Goal: Task Accomplishment & Management: Use online tool/utility

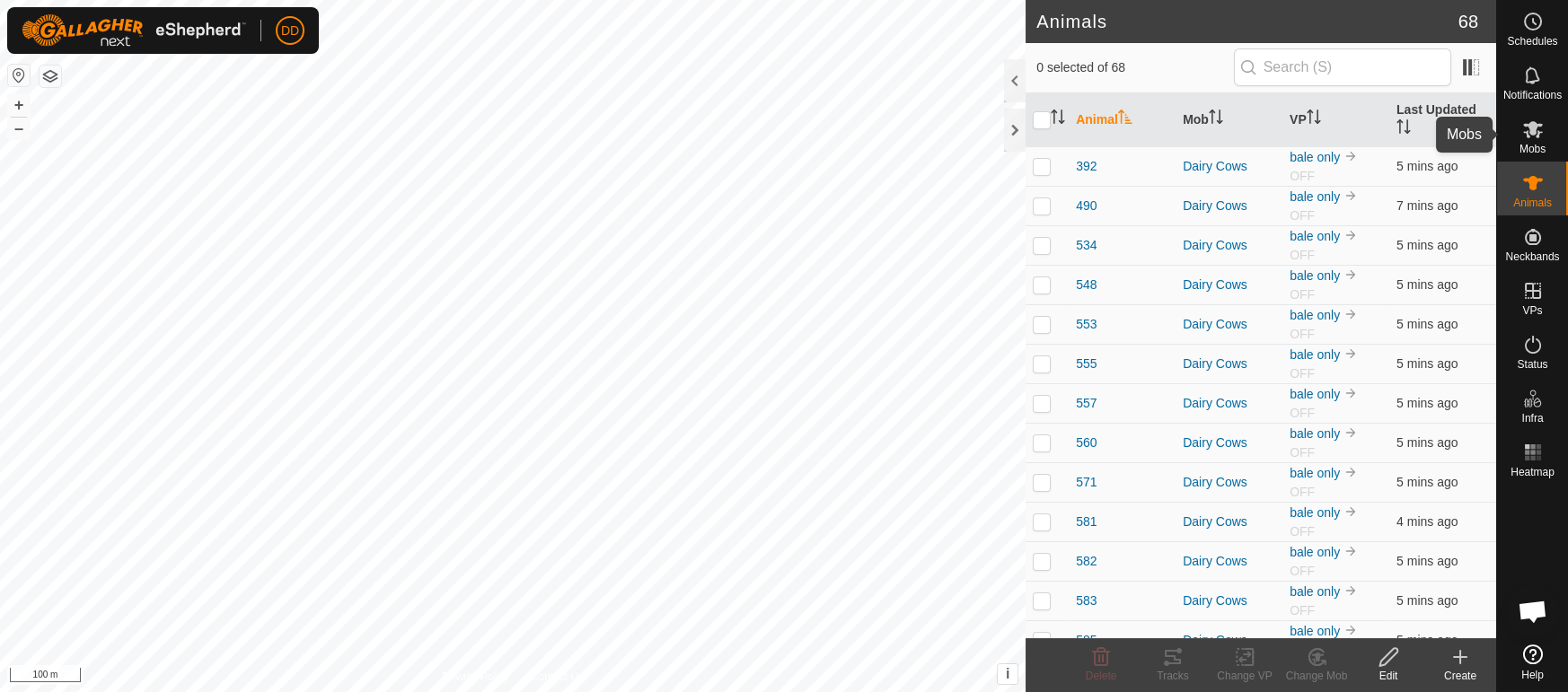
click at [1528, 135] on icon at bounding box center [1533, 129] width 20 height 17
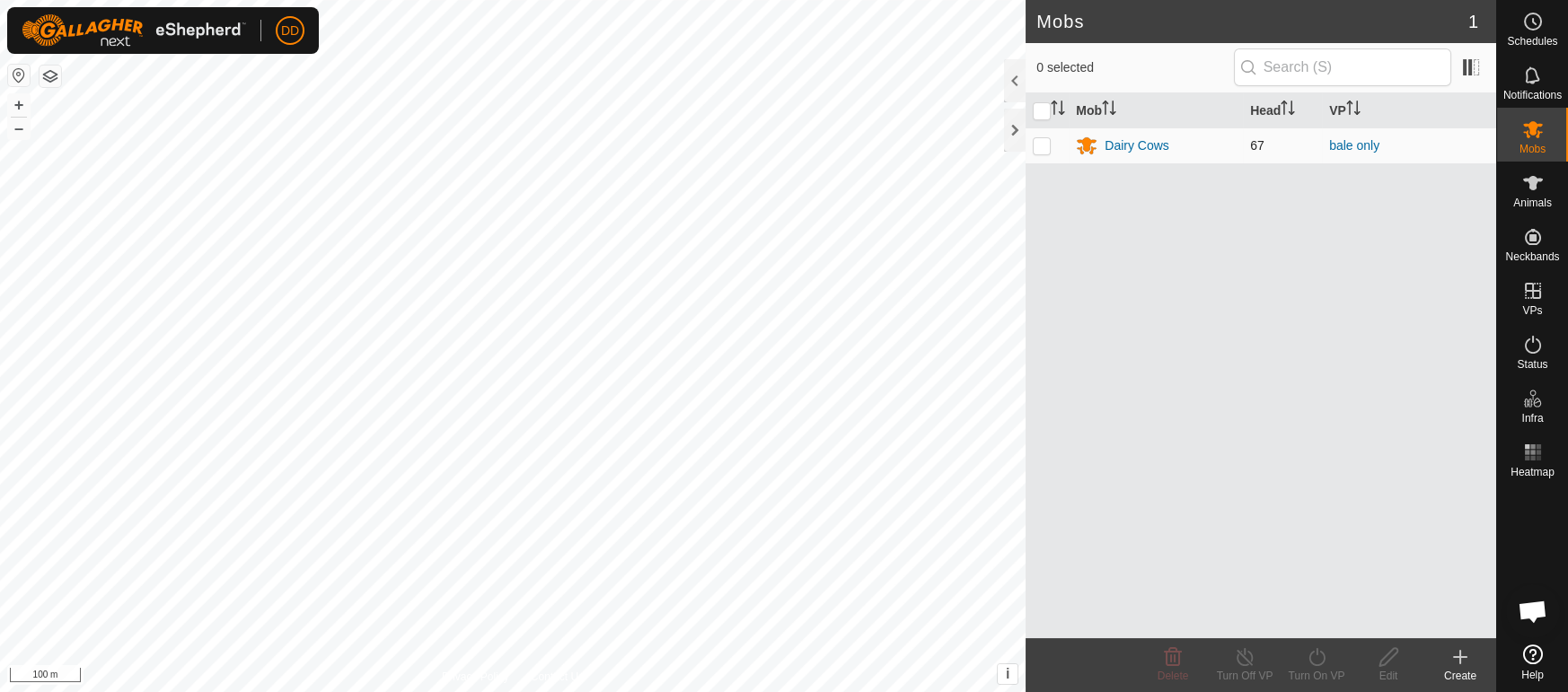
click at [1036, 151] on p-checkbox at bounding box center [1041, 145] width 18 height 15
checkbox input "true"
click at [1538, 201] on span "Animals" at bounding box center [1532, 203] width 38 height 11
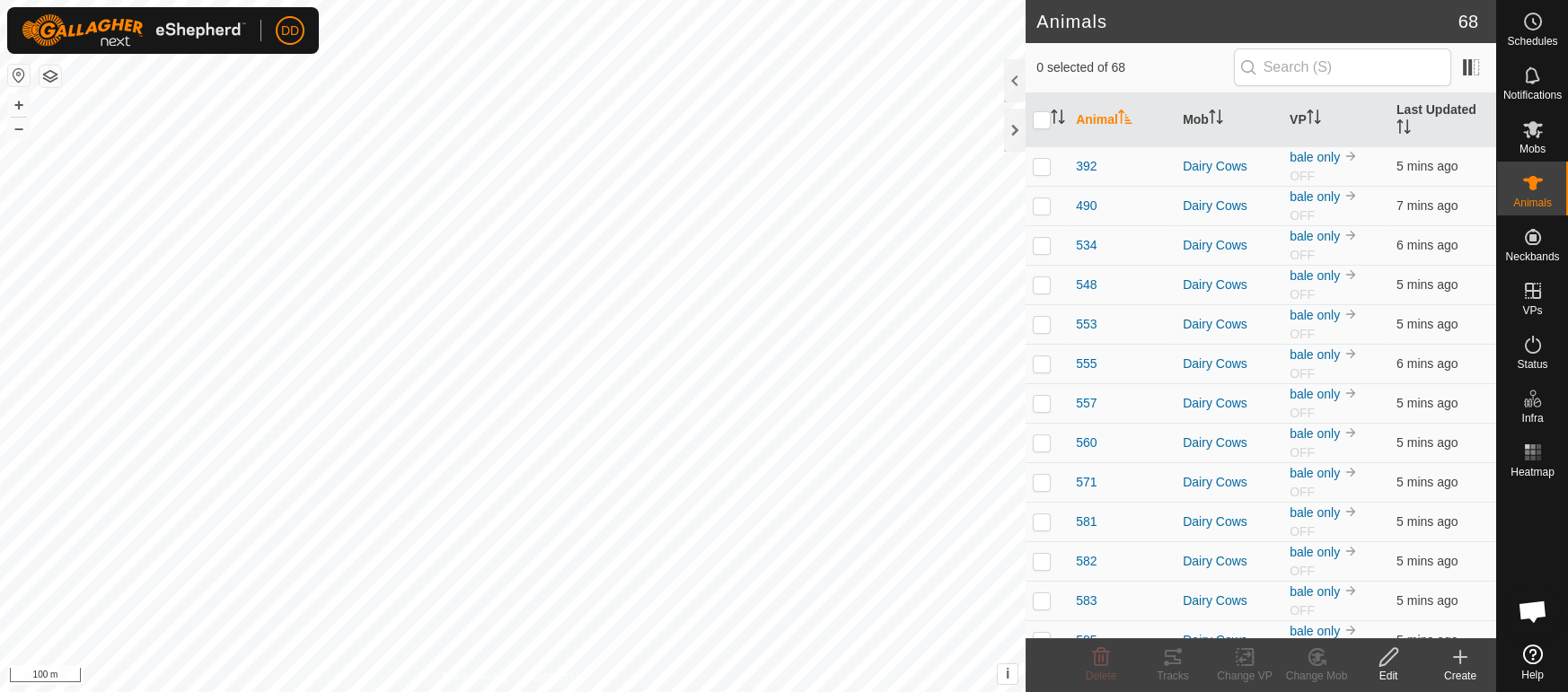
click at [1303, 108] on th "VP" at bounding box center [1335, 120] width 106 height 54
click at [1435, 121] on th "Last Updated" at bounding box center [1442, 120] width 106 height 54
click at [1440, 95] on th "Last Updated" at bounding box center [1442, 120] width 106 height 54
click at [1551, 349] on div "Status" at bounding box center [1533, 349] width 71 height 54
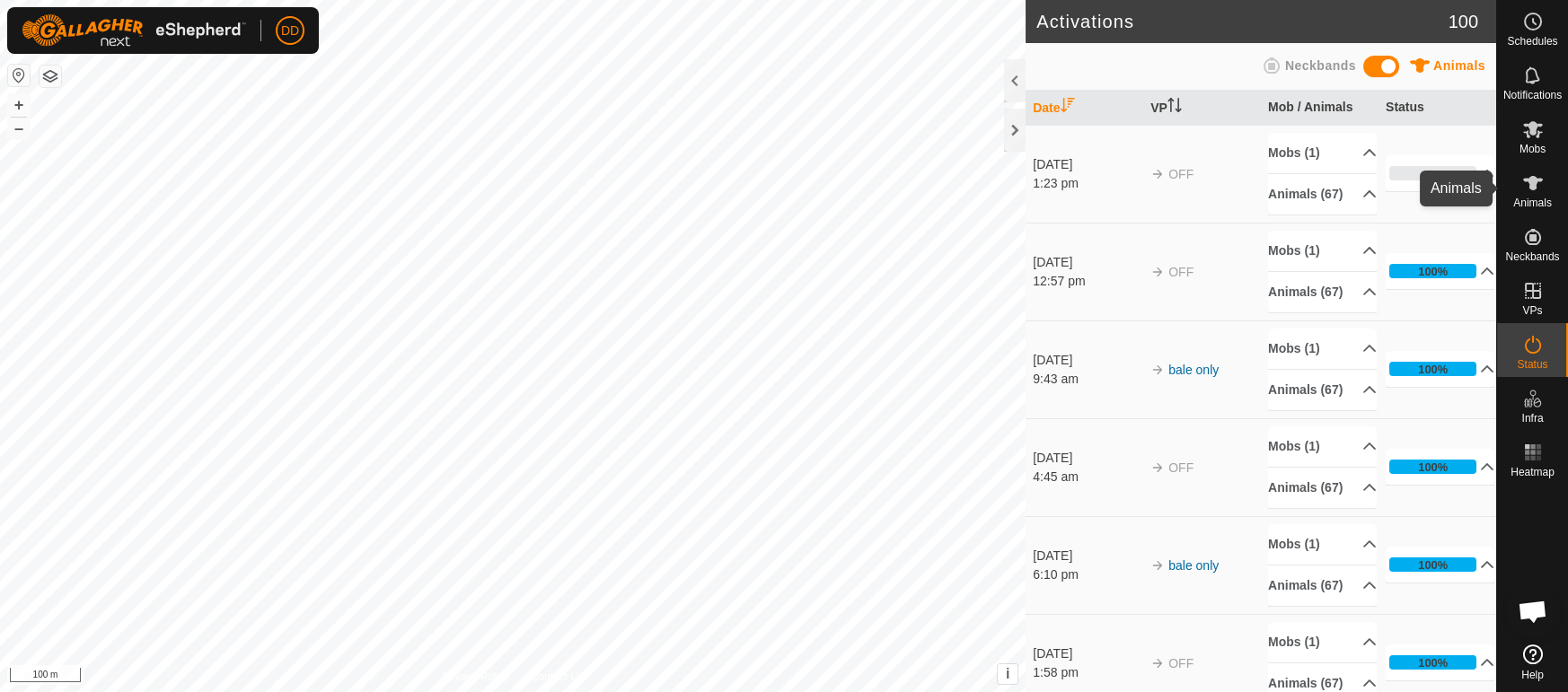
click at [1536, 201] on span "Animals" at bounding box center [1532, 203] width 38 height 11
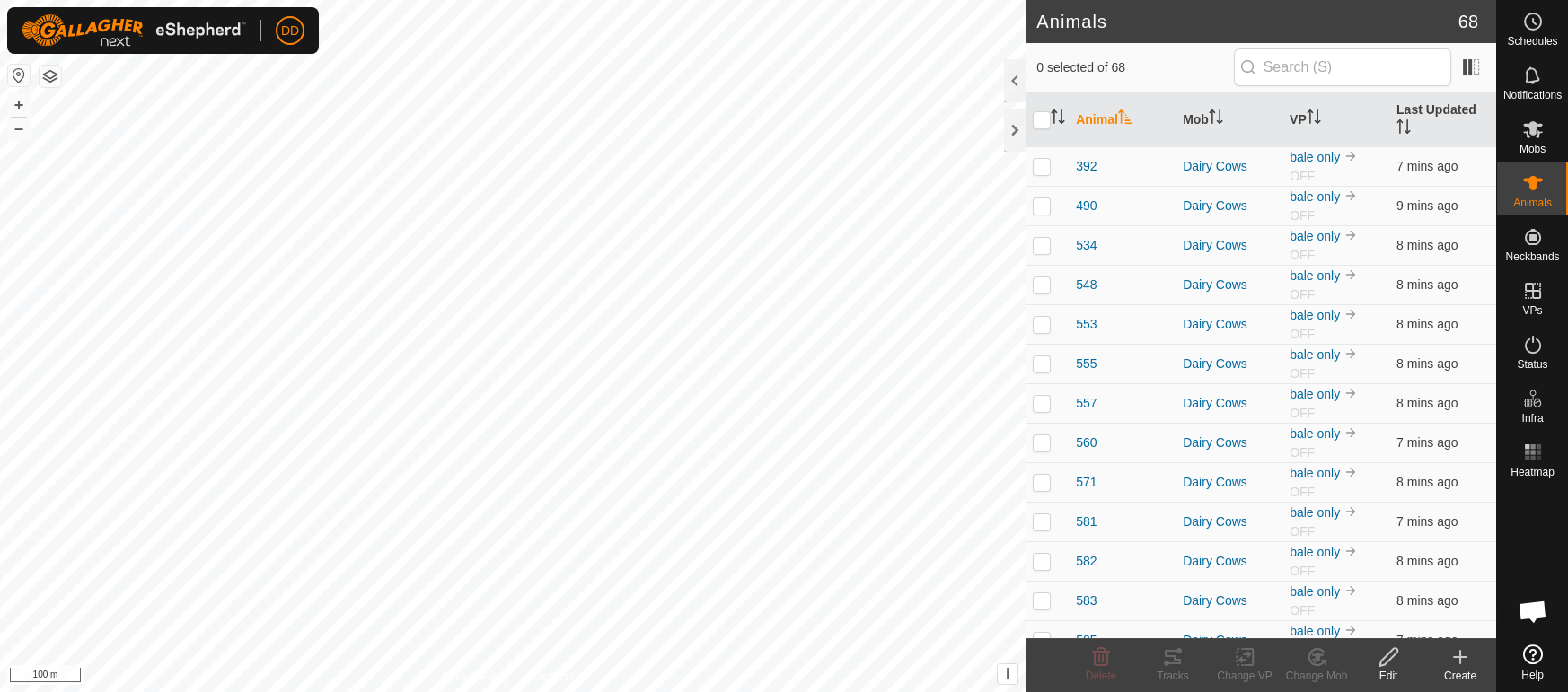
click at [1426, 105] on th "Last Updated" at bounding box center [1442, 120] width 106 height 54
click at [1406, 111] on th "Last Updated" at bounding box center [1442, 120] width 106 height 54
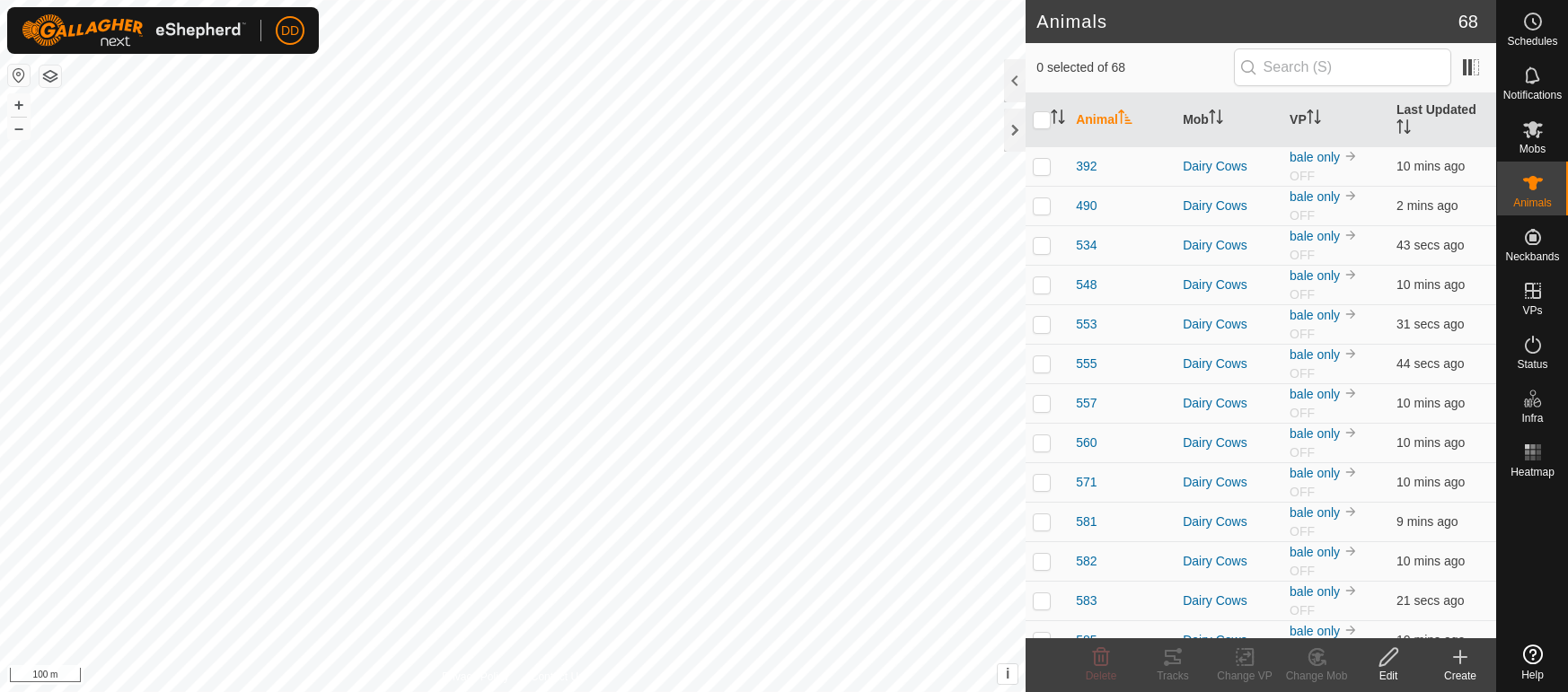
click at [1340, 107] on th "VP" at bounding box center [1335, 120] width 106 height 54
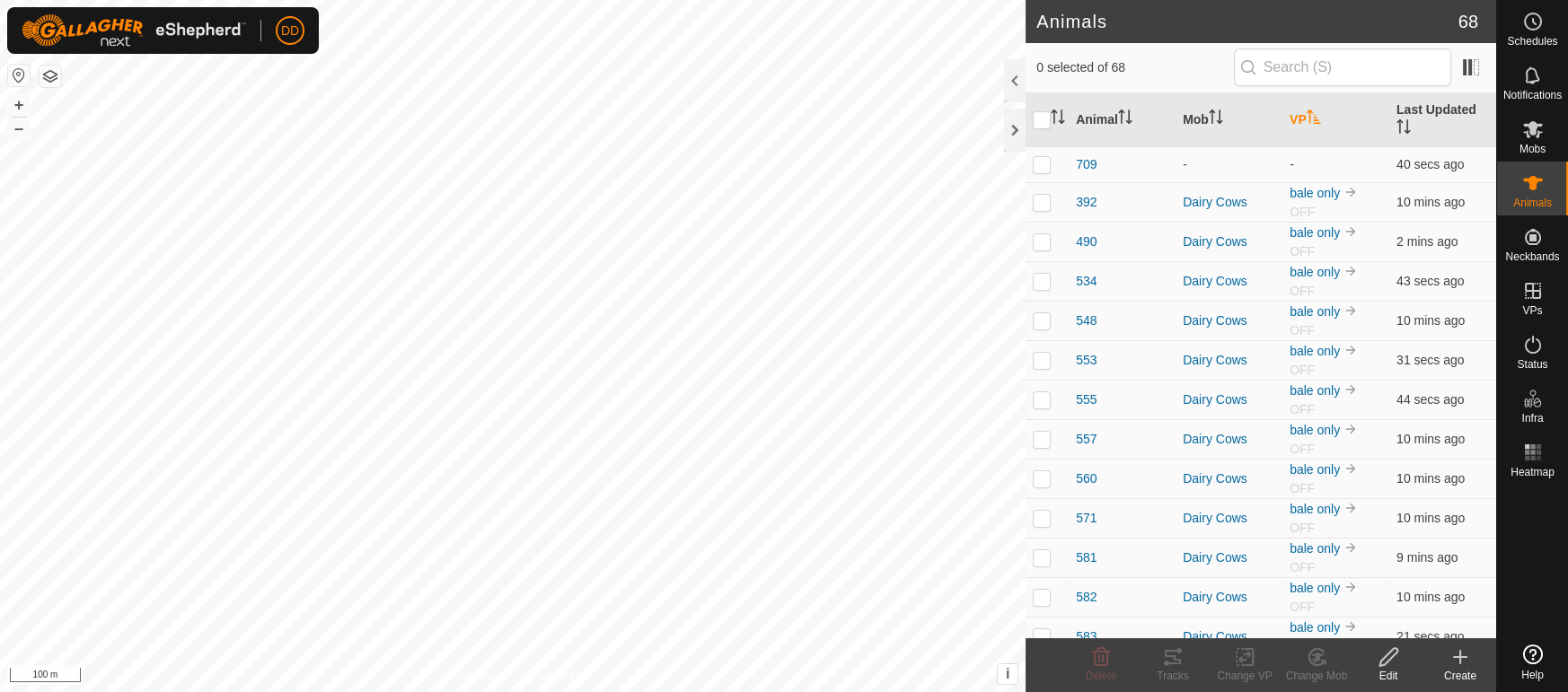
click at [1340, 107] on th "VP" at bounding box center [1335, 120] width 106 height 54
click at [1415, 111] on th "Last Updated" at bounding box center [1442, 120] width 106 height 54
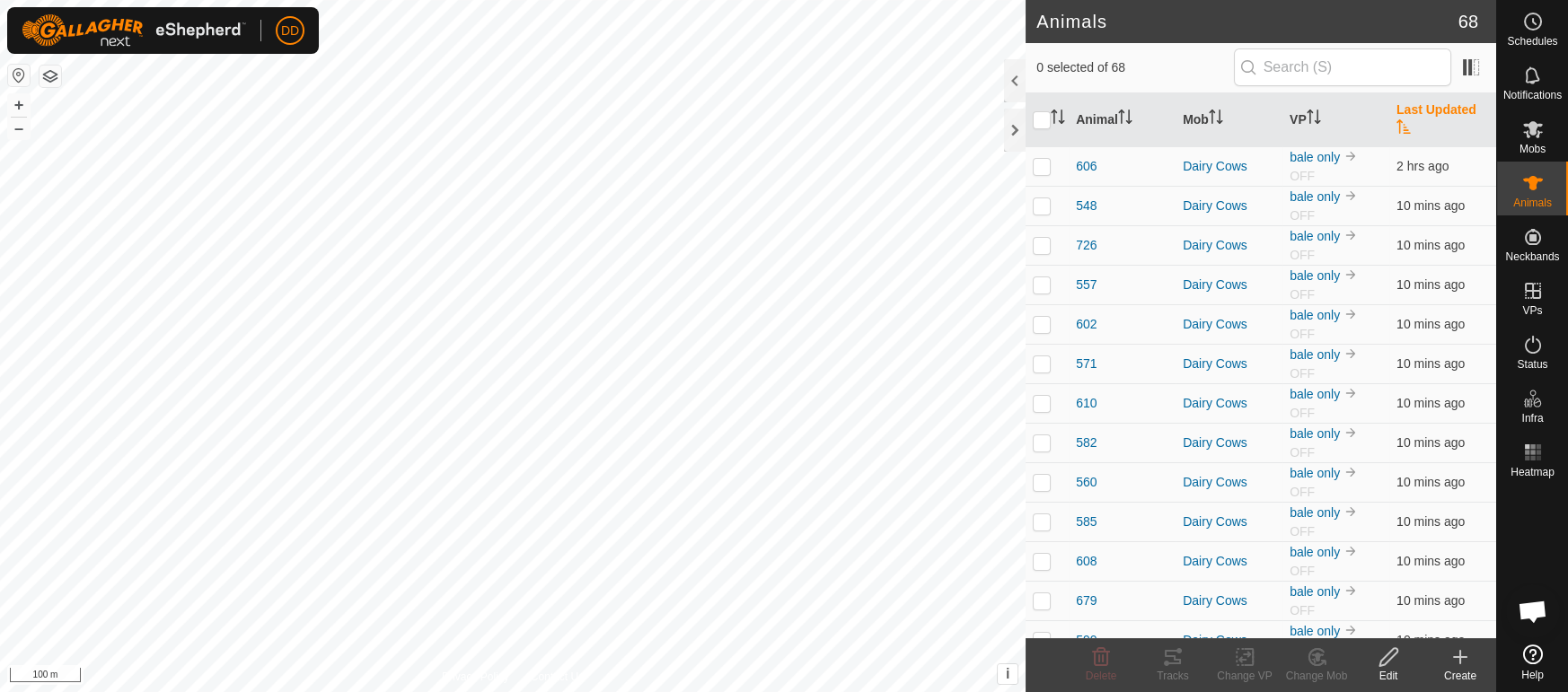
click at [1415, 111] on th "Last Updated" at bounding box center [1442, 120] width 106 height 54
click at [1540, 350] on icon at bounding box center [1533, 345] width 22 height 22
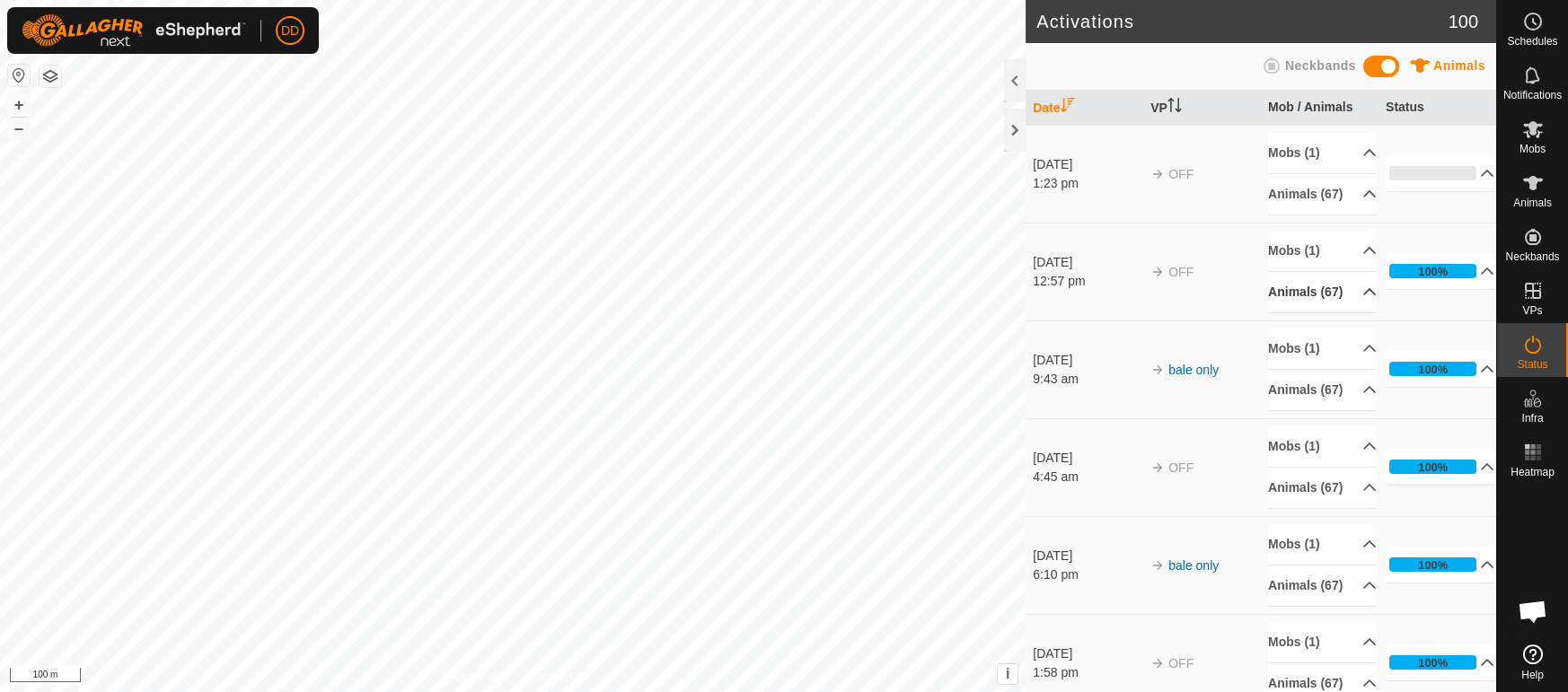
click at [1301, 294] on p-accordion-header "Animals (67)" at bounding box center [1322, 292] width 108 height 40
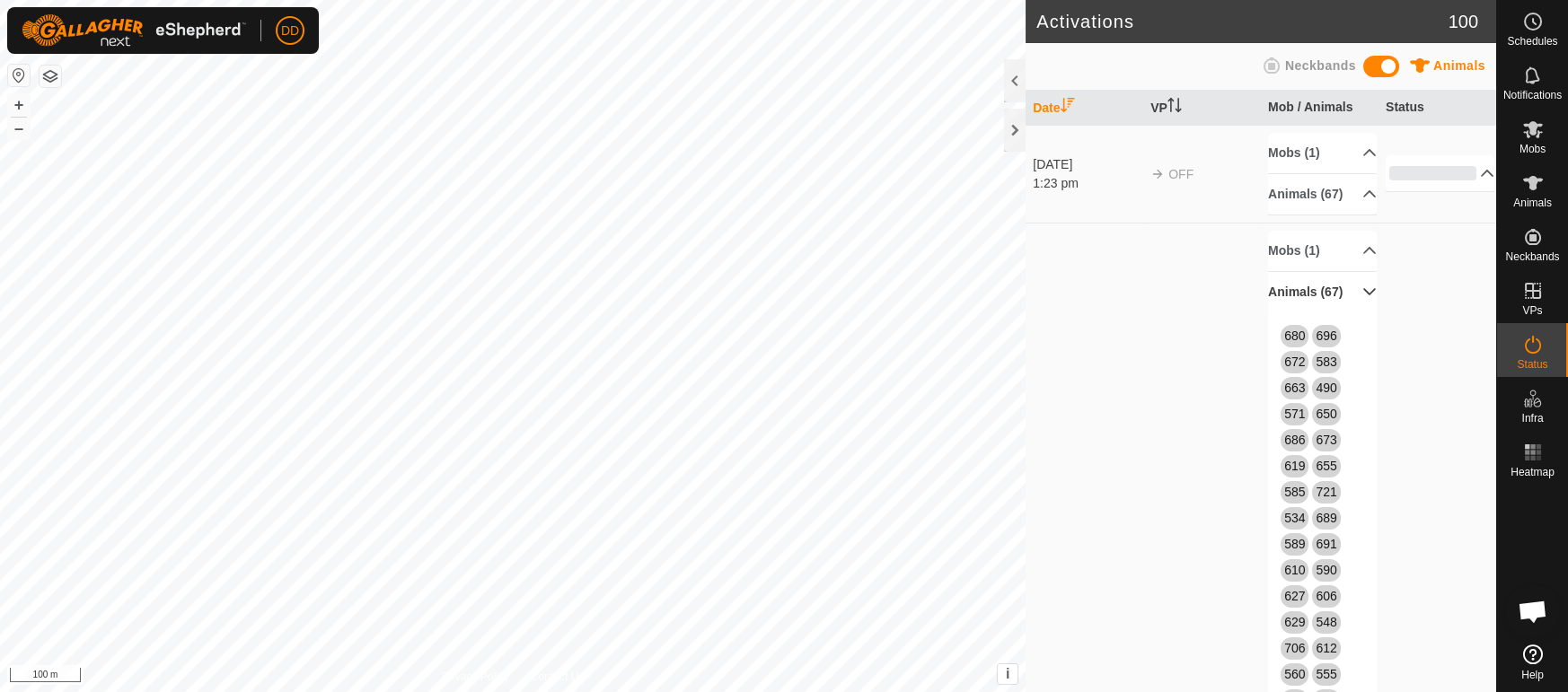
click at [1301, 294] on p-accordion-header "Animals (67)" at bounding box center [1322, 292] width 108 height 40
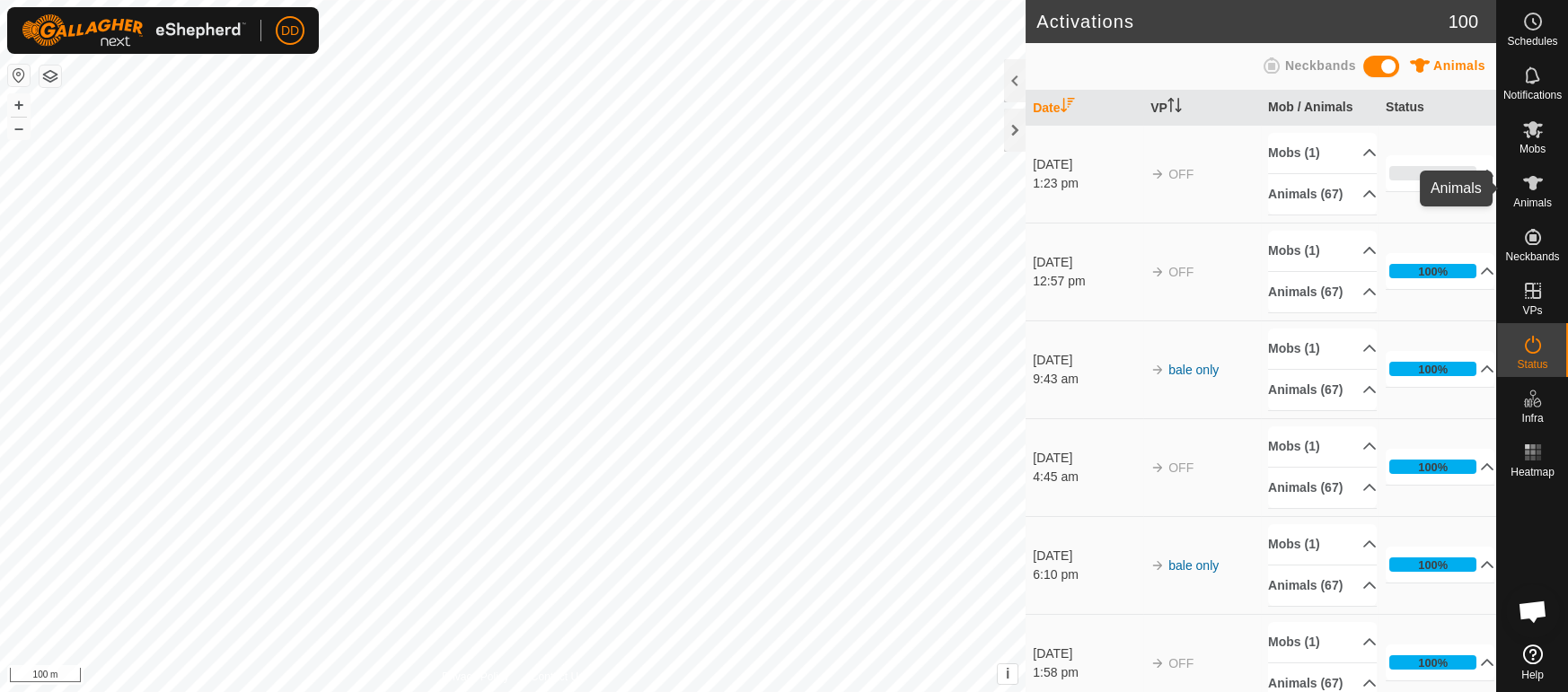
click at [1537, 193] on icon at bounding box center [1533, 184] width 22 height 22
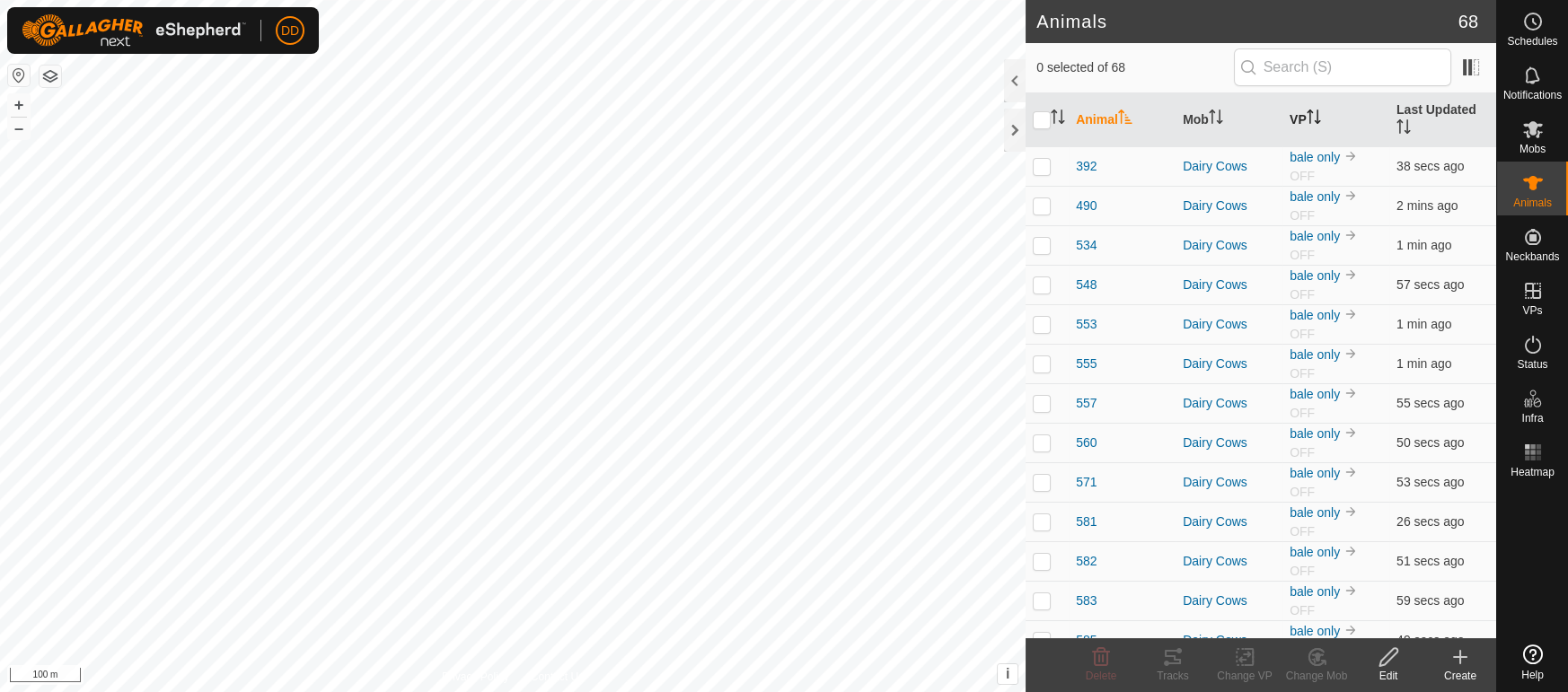
click at [1332, 119] on th "VP" at bounding box center [1335, 120] width 106 height 54
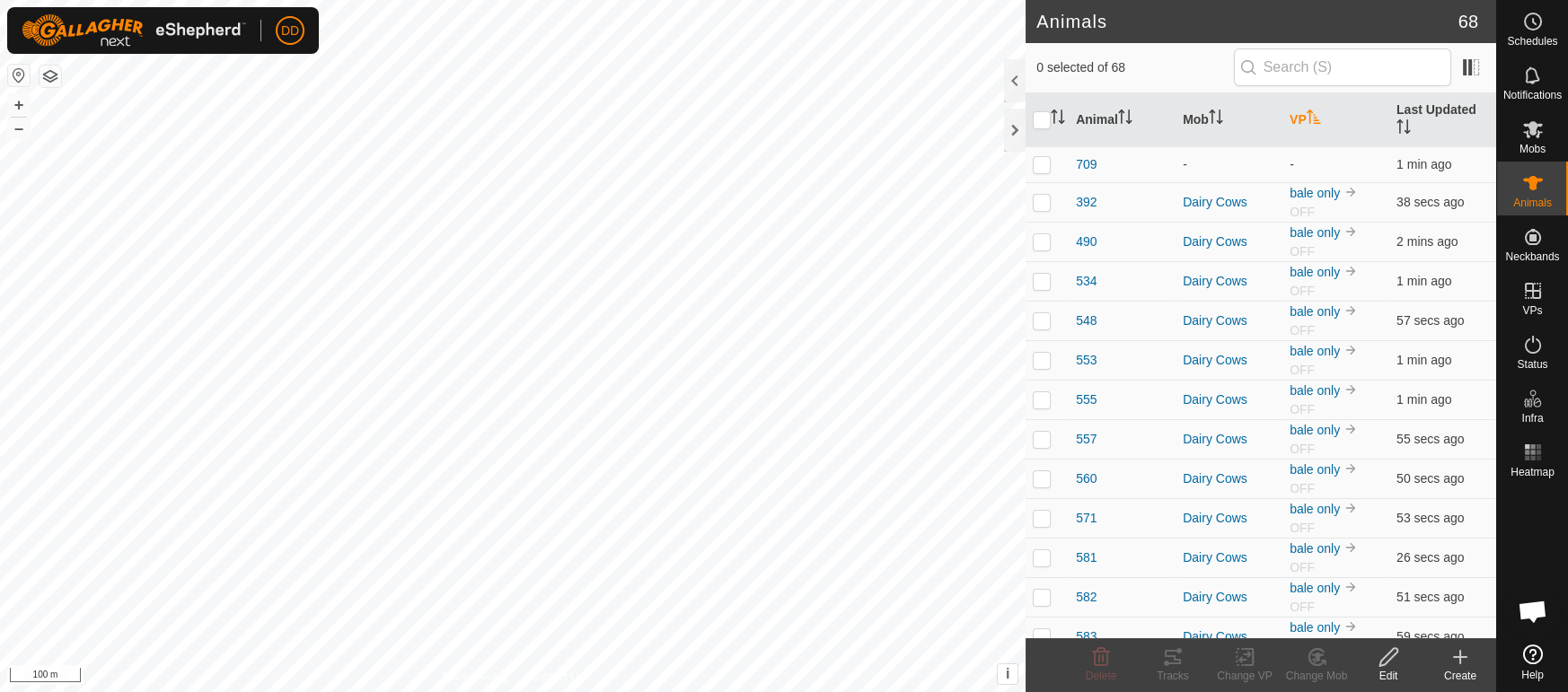
click at [1332, 119] on th "VP" at bounding box center [1335, 120] width 106 height 54
click at [1435, 121] on th "Last Updated" at bounding box center [1442, 120] width 106 height 54
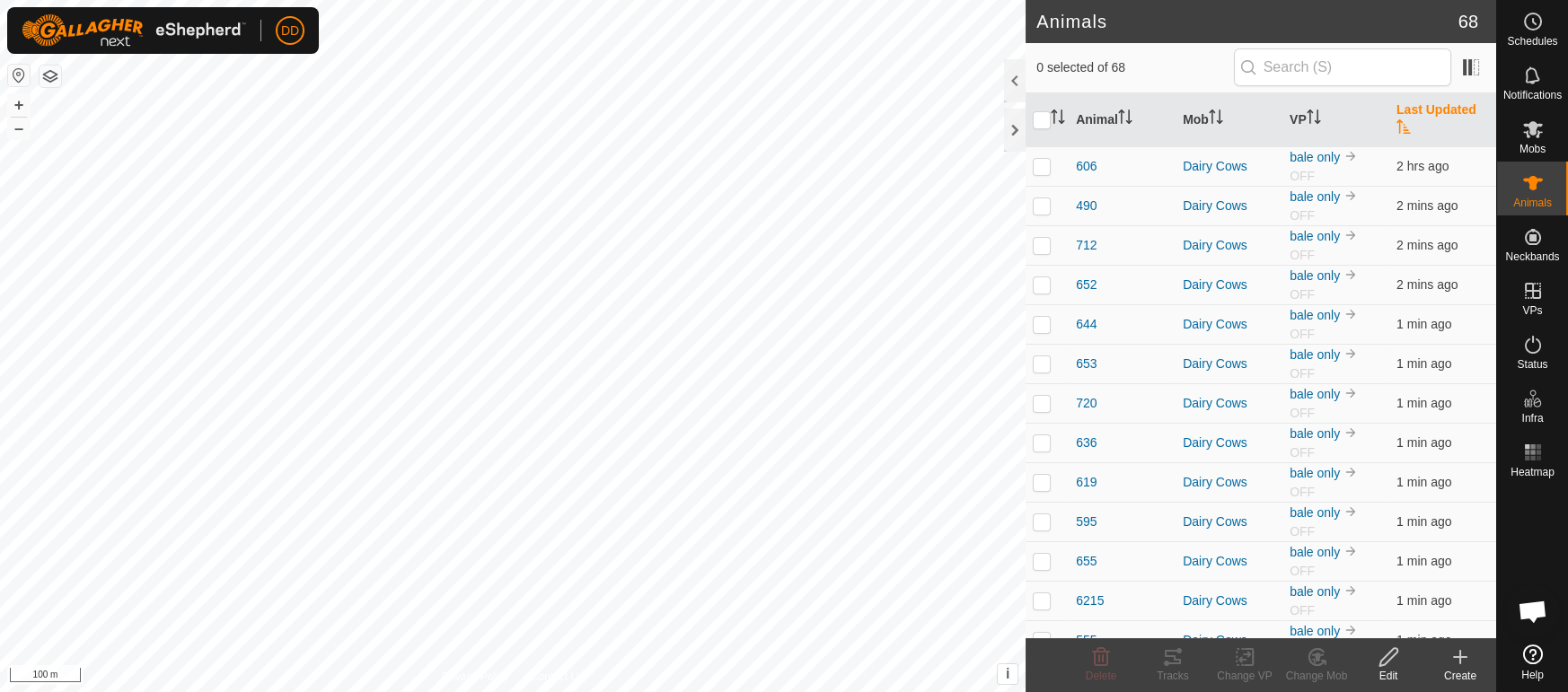
click at [1417, 108] on th "Last Updated" at bounding box center [1442, 120] width 106 height 54
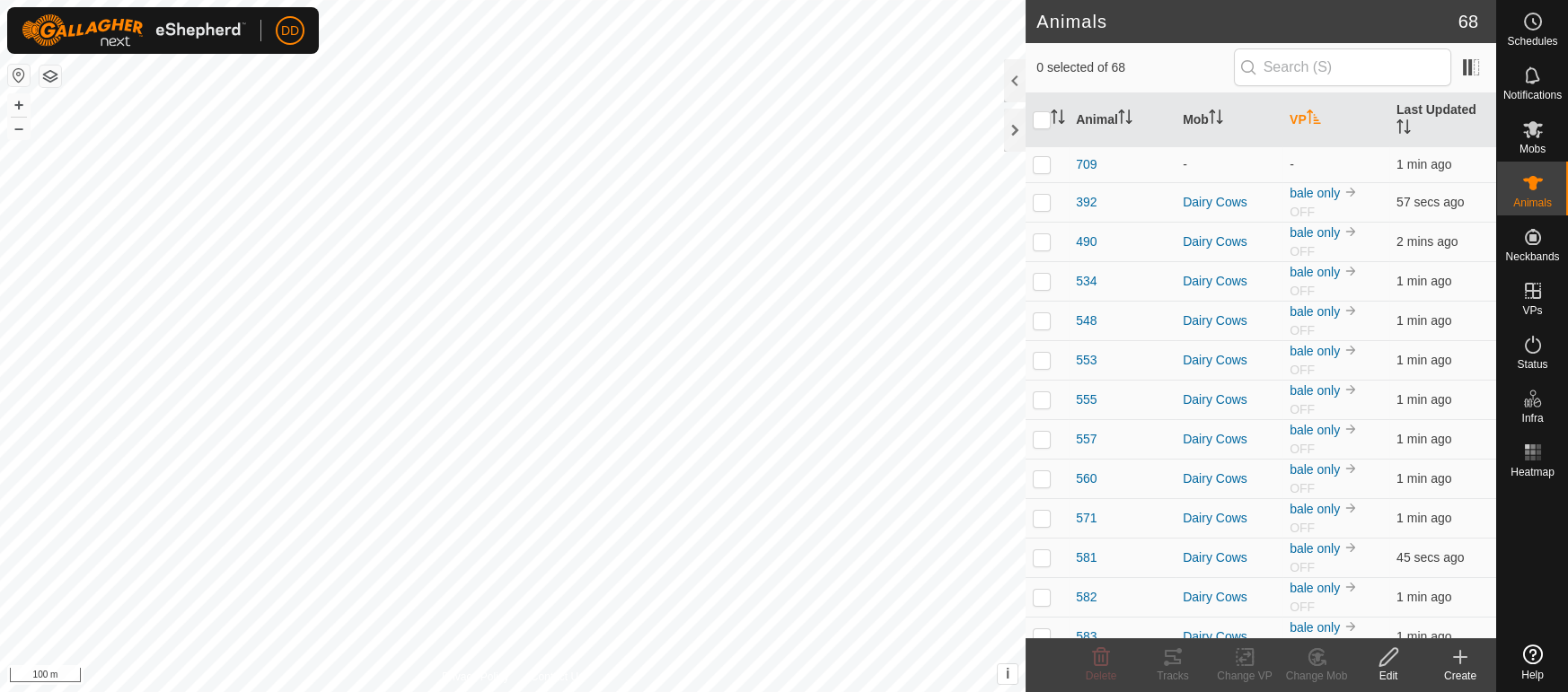
click at [1314, 109] on icon "Activate to sort" at bounding box center [1313, 116] width 15 height 15
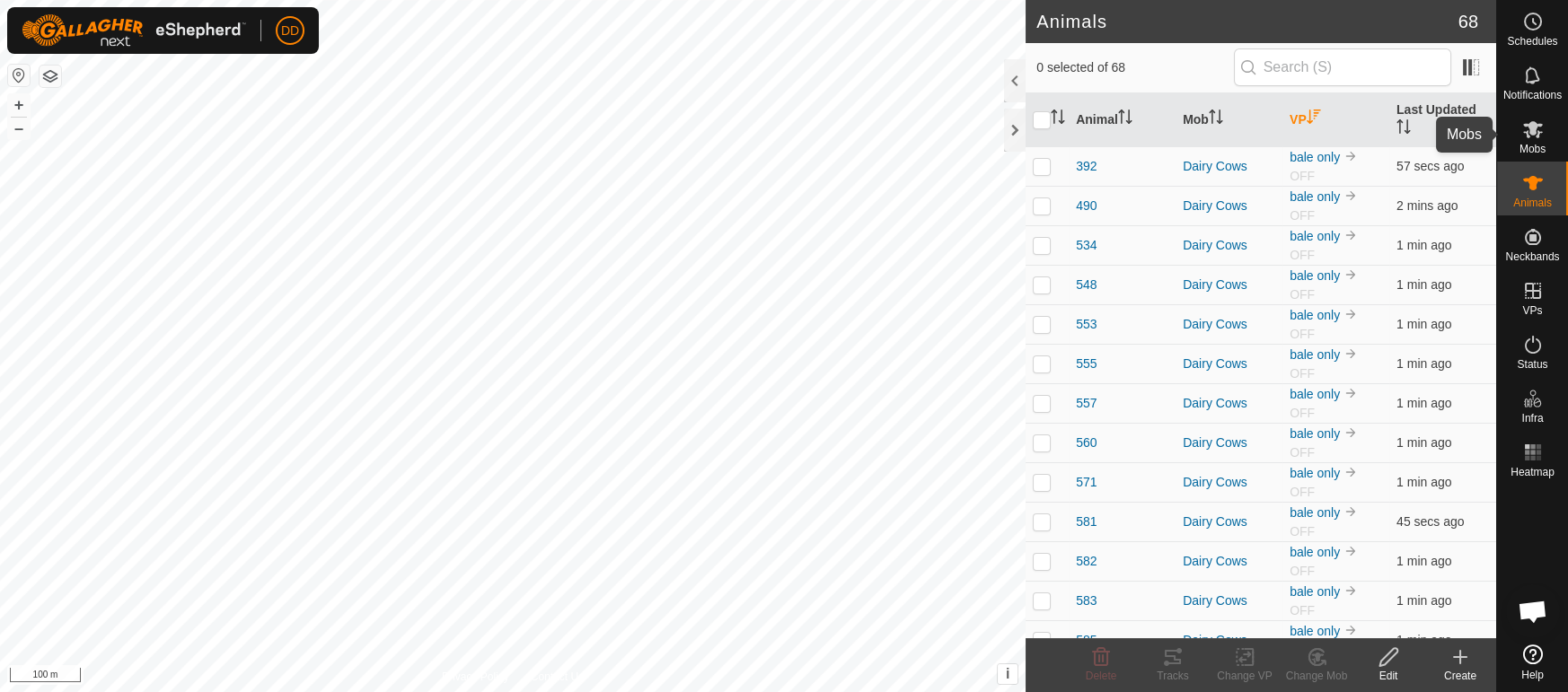
click at [1538, 141] on es-mob-svg-icon at bounding box center [1533, 129] width 33 height 29
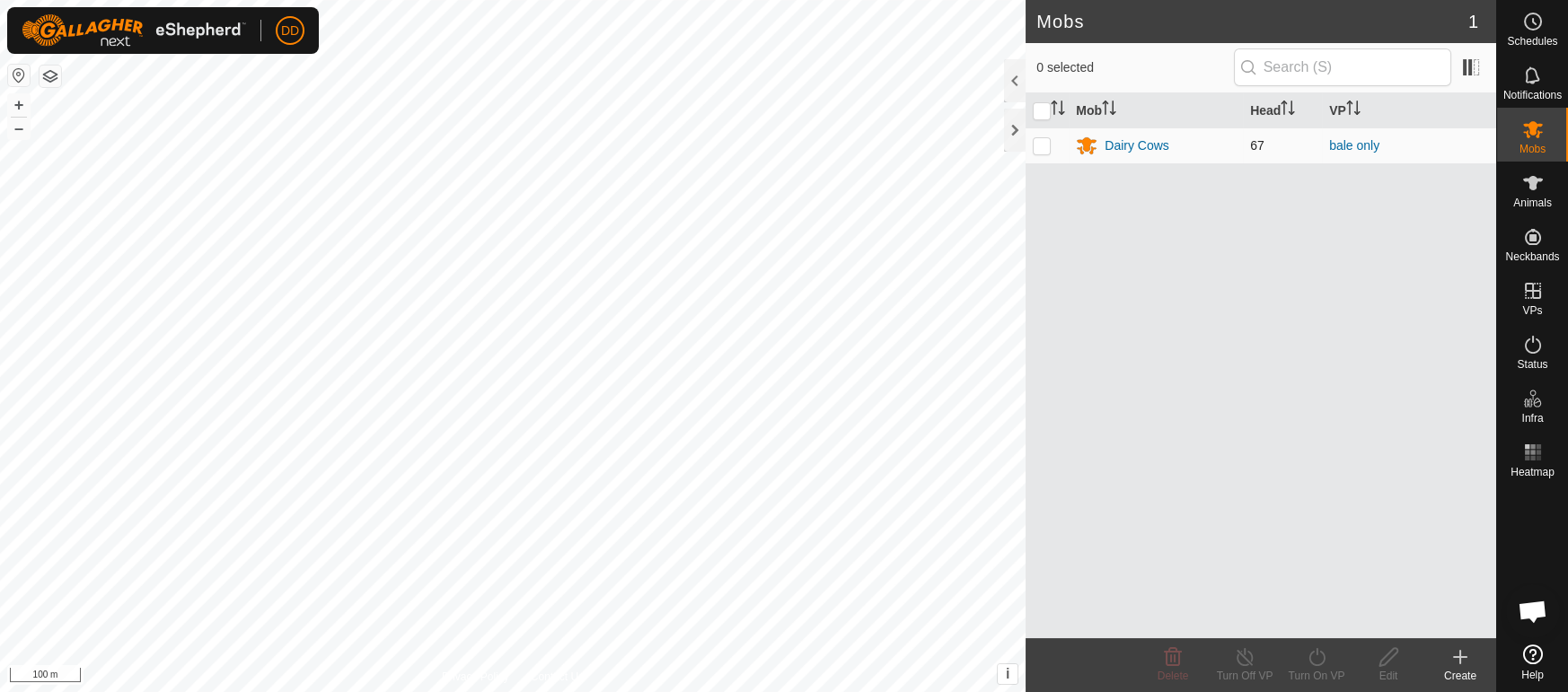
click at [1042, 141] on p-checkbox at bounding box center [1041, 145] width 18 height 15
checkbox input "true"
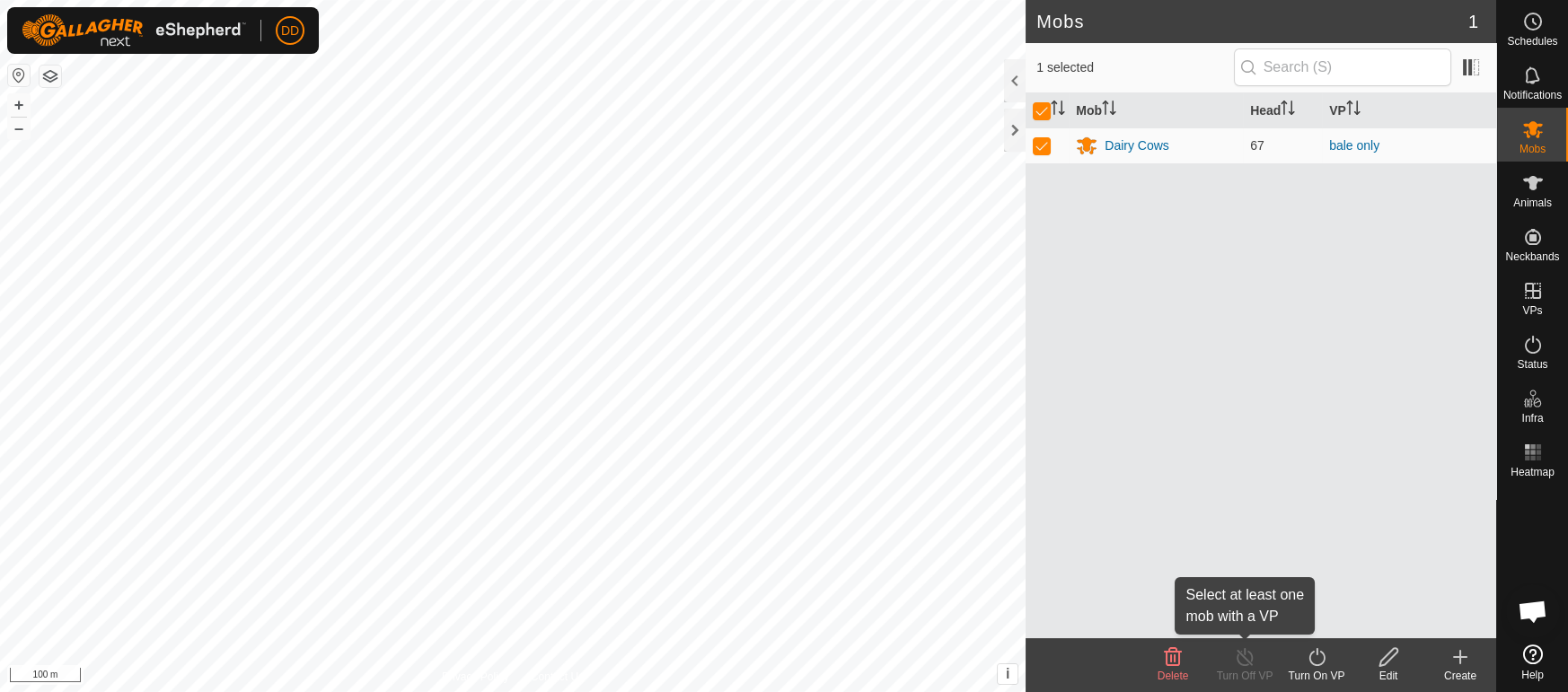
click at [1235, 681] on div "Turn Off VP" at bounding box center [1244, 677] width 72 height 16
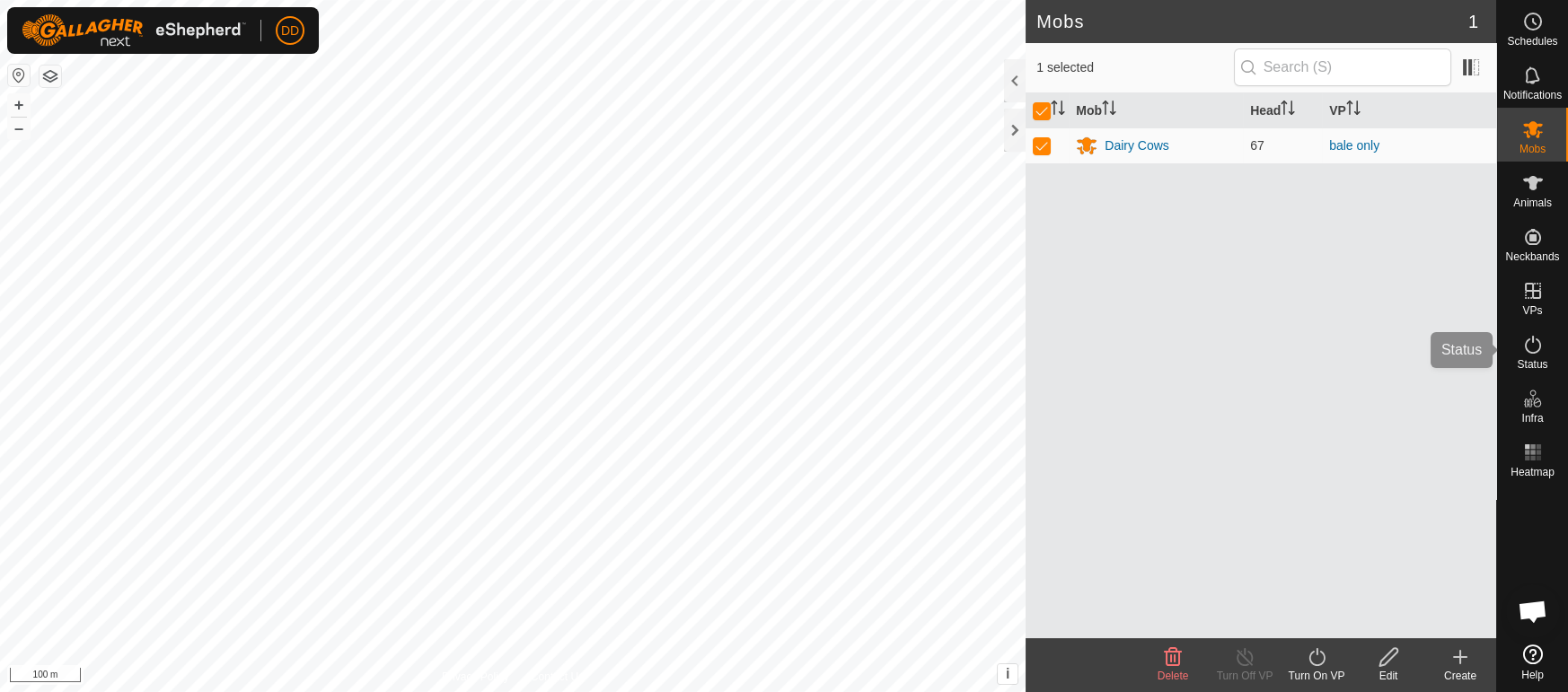
click at [1541, 349] on icon at bounding box center [1533, 345] width 22 height 22
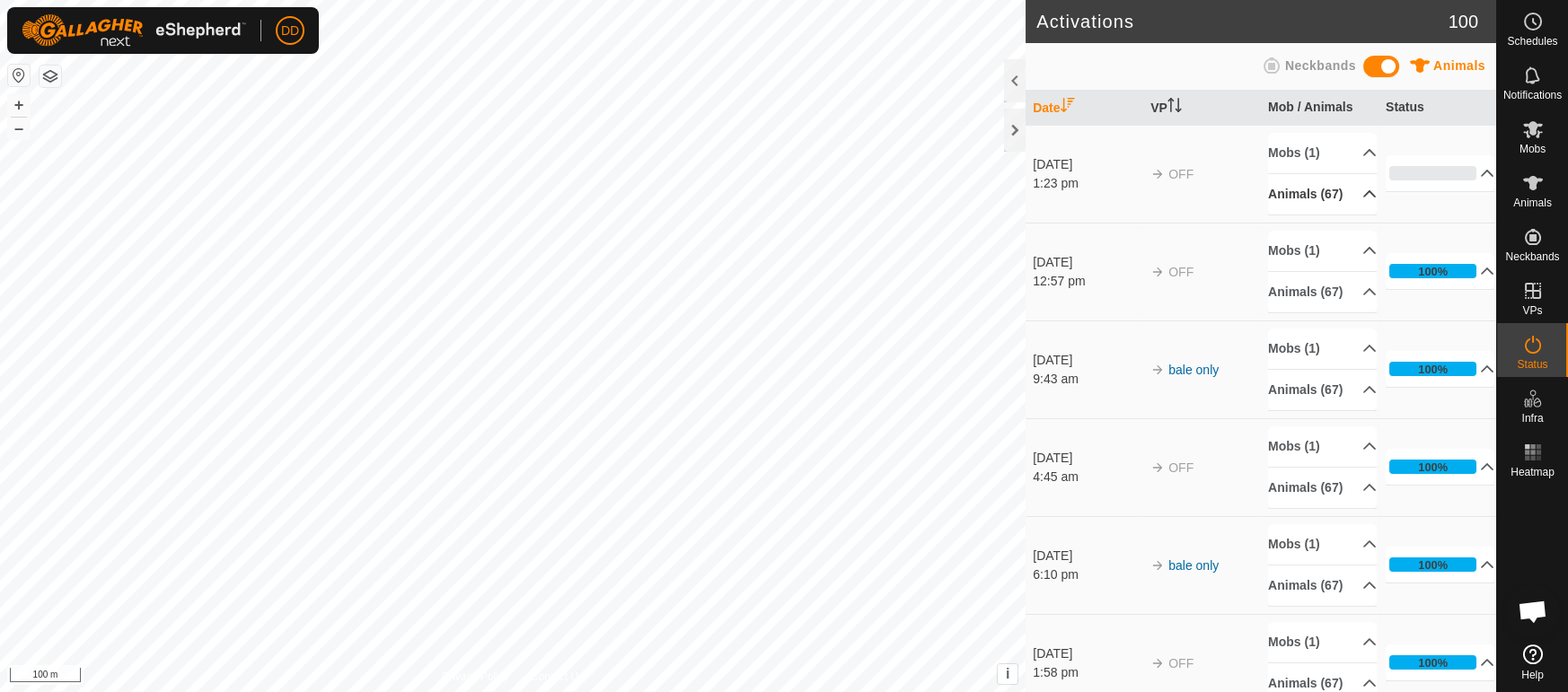
click at [1362, 188] on icon at bounding box center [1370, 194] width 15 height 15
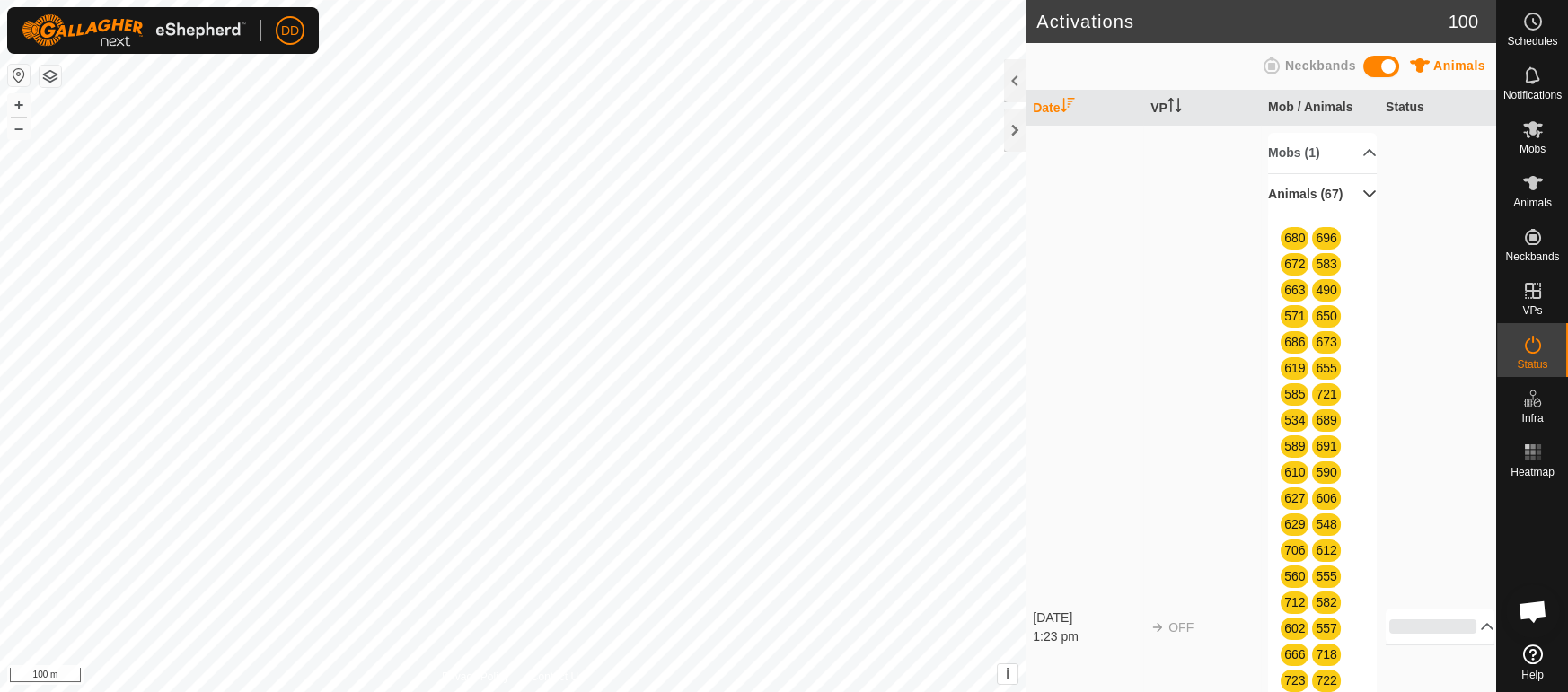
click at [1357, 188] on p-accordion-header "Animals (67)" at bounding box center [1322, 195] width 108 height 40
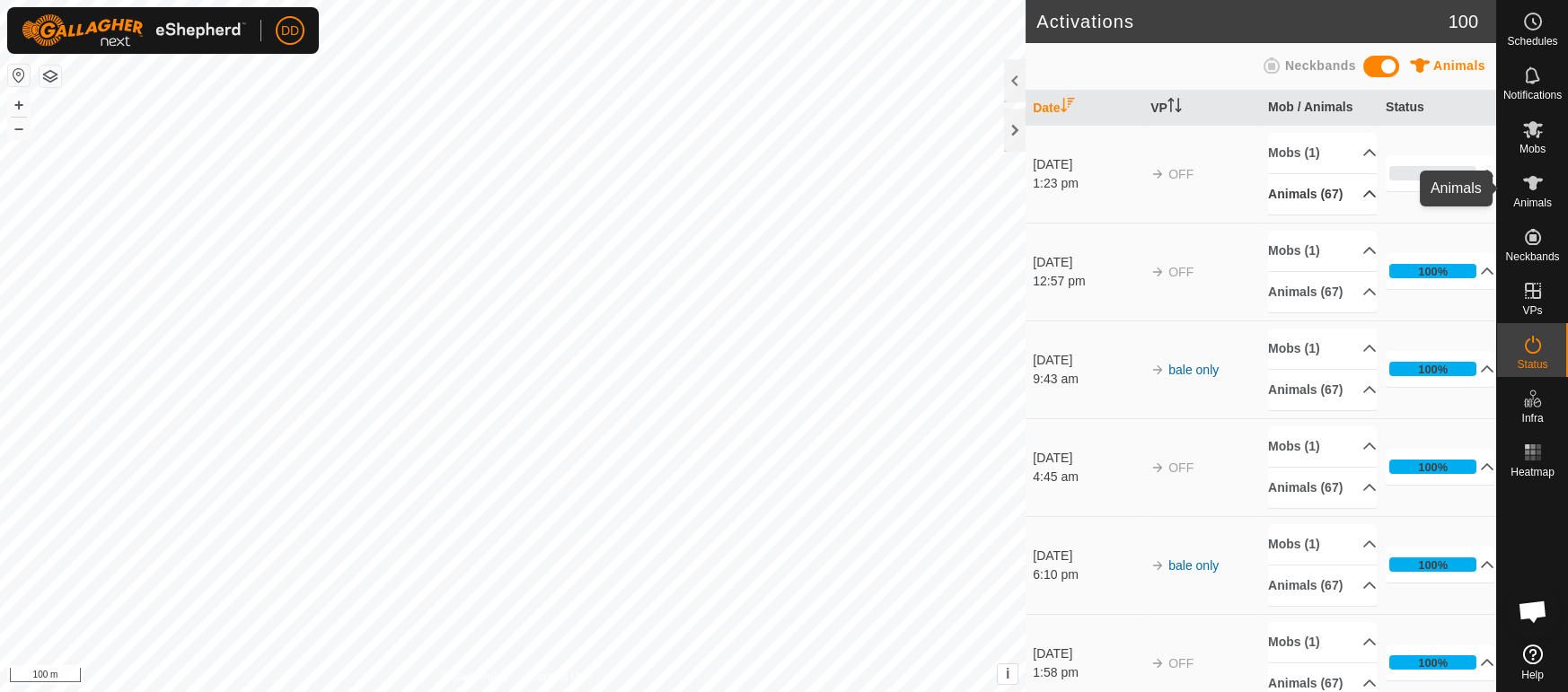
click at [1516, 195] on es-animals-svg-icon at bounding box center [1533, 184] width 33 height 29
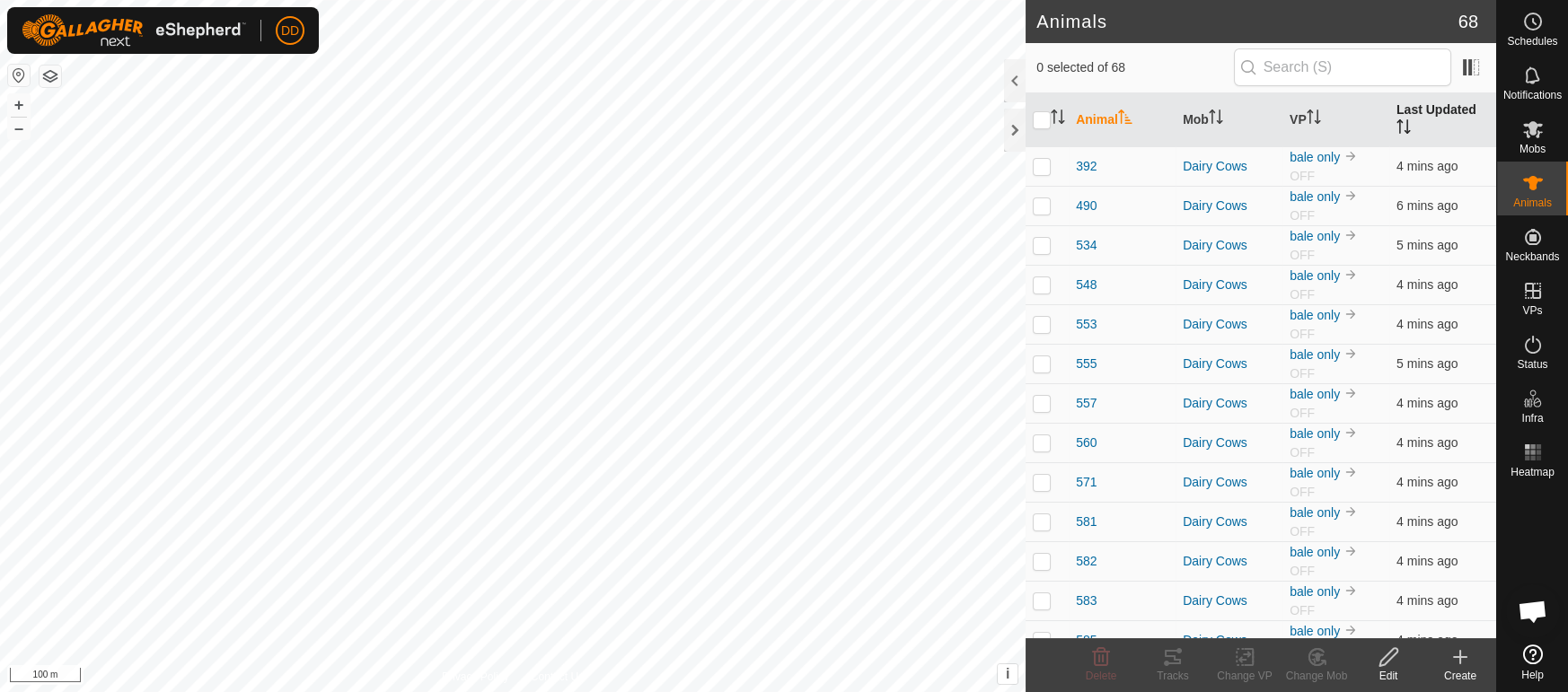
click at [1442, 108] on th "Last Updated" at bounding box center [1442, 120] width 106 height 54
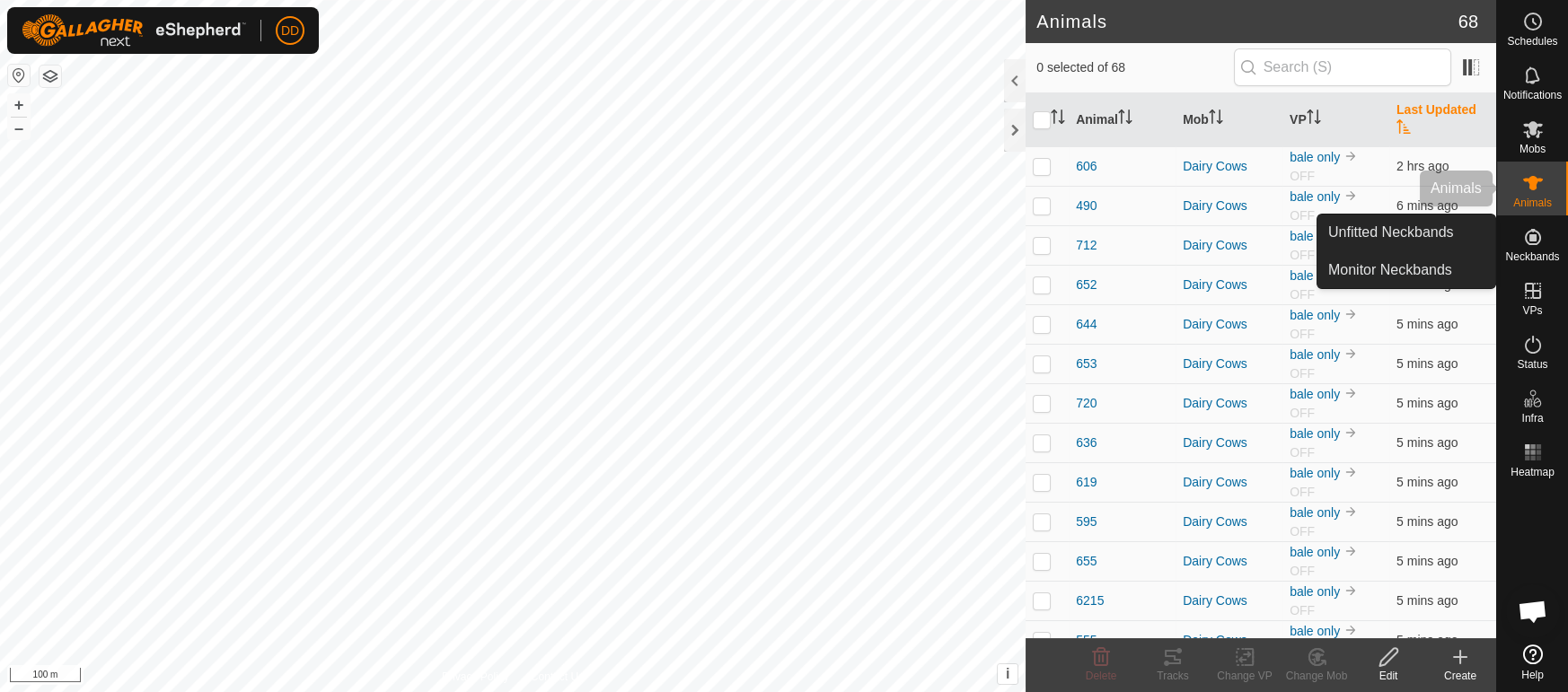
click at [1520, 202] on span "Animals" at bounding box center [1532, 203] width 38 height 11
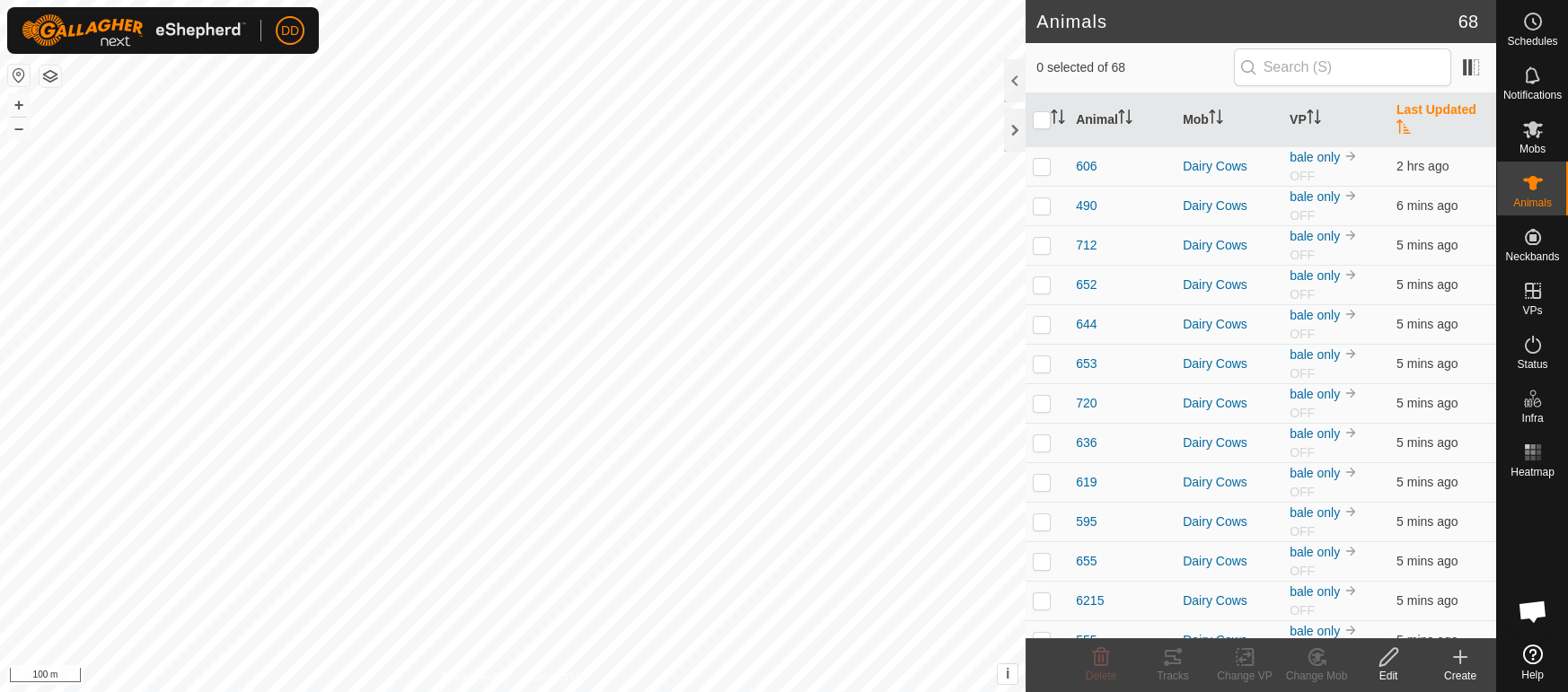
click at [1443, 105] on th "Last Updated" at bounding box center [1442, 120] width 106 height 54
click at [1032, 159] on p-checkbox at bounding box center [1041, 166] width 18 height 15
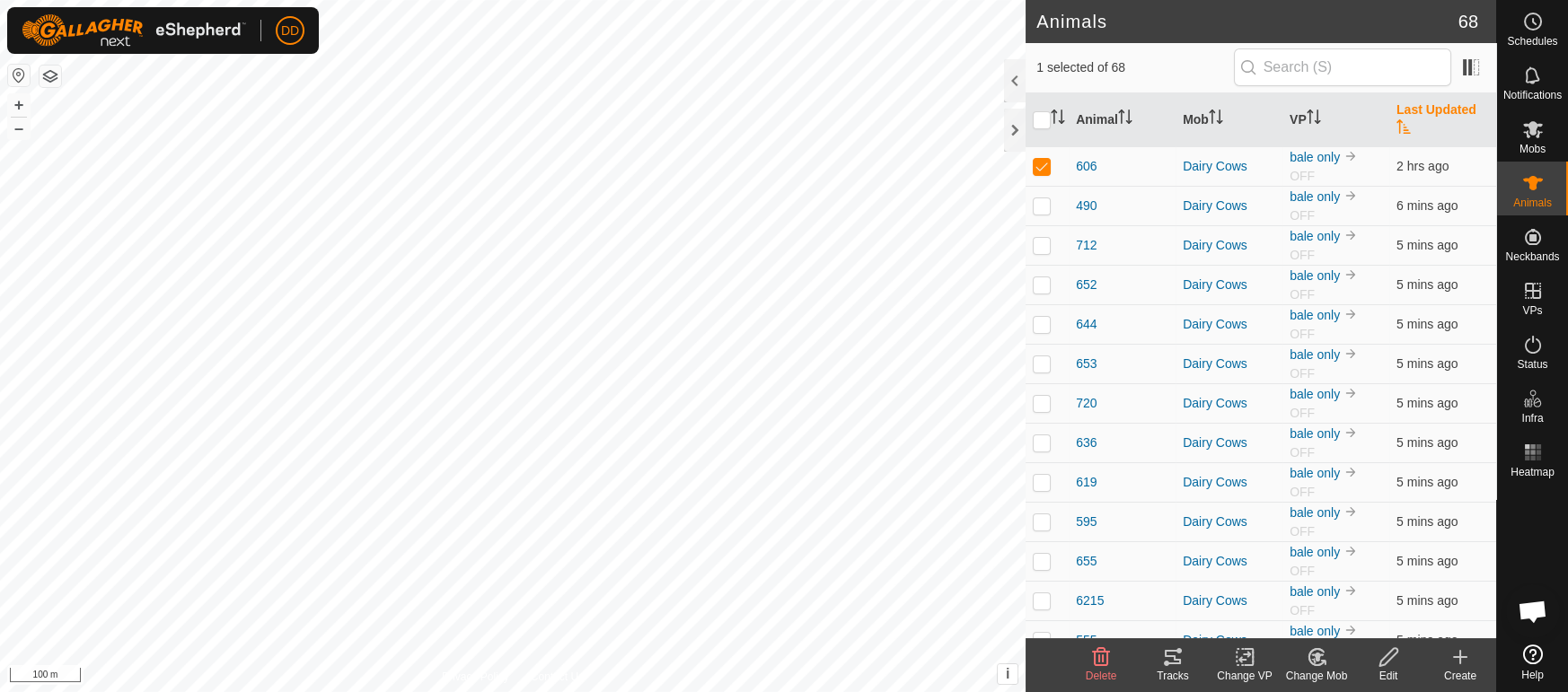
click at [1163, 660] on icon at bounding box center [1172, 657] width 22 height 22
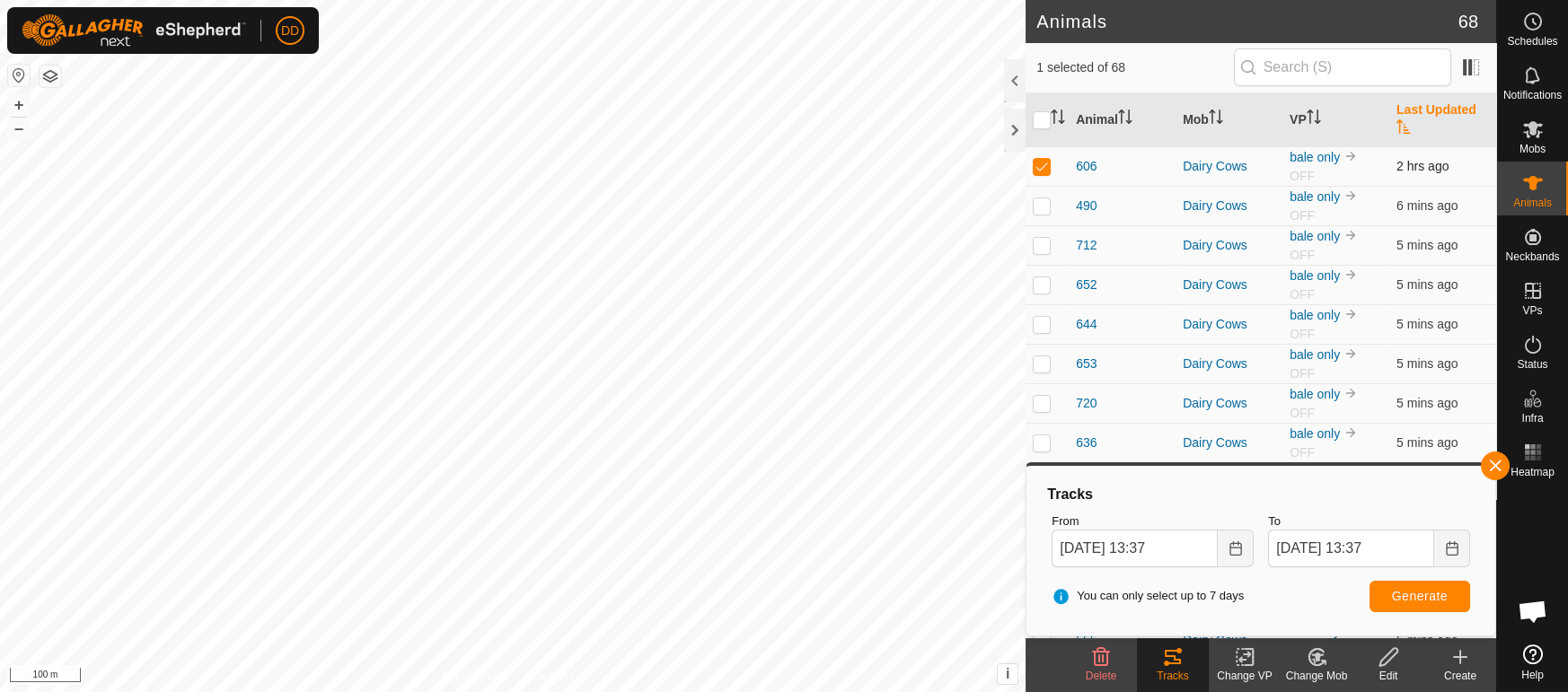
click at [1033, 159] on p-checkbox at bounding box center [1041, 166] width 18 height 15
checkbox input "false"
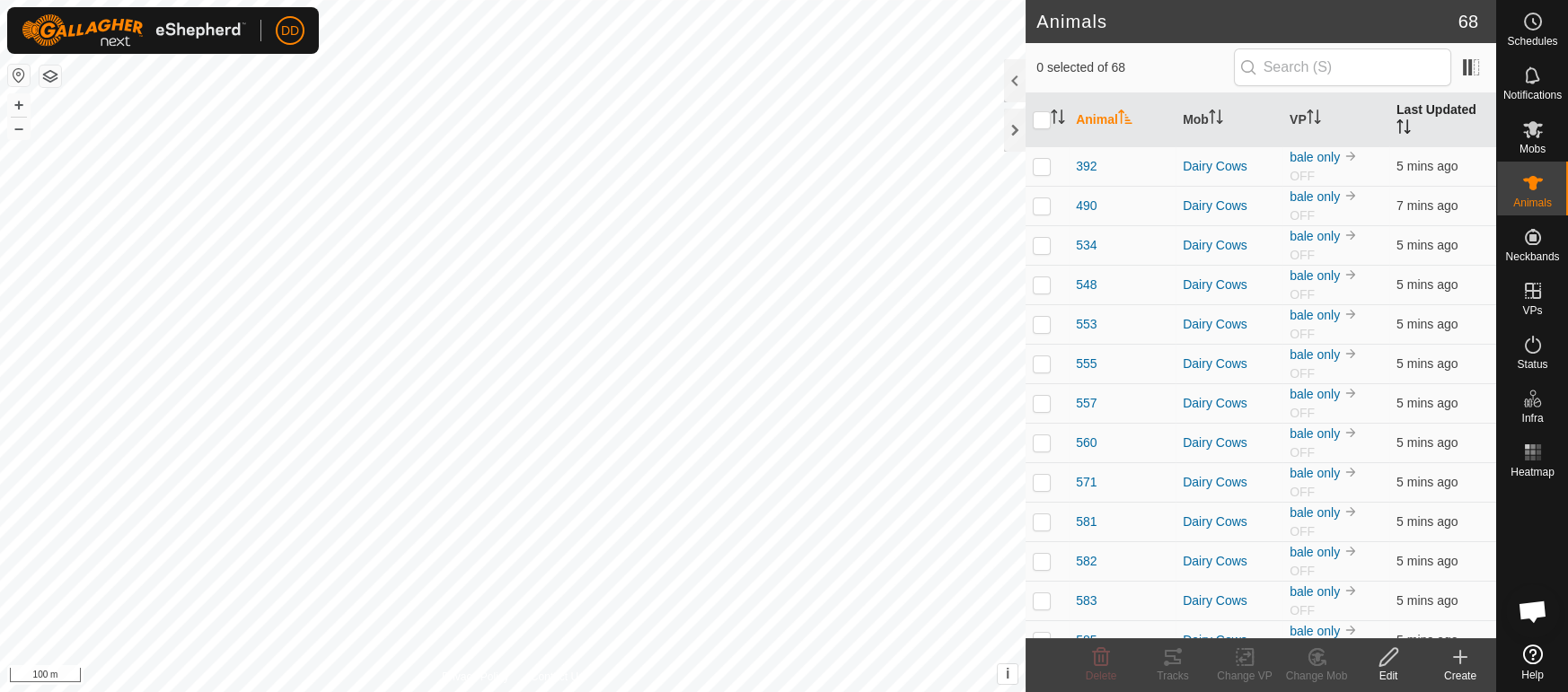
click at [1468, 110] on th "Last Updated" at bounding box center [1442, 120] width 106 height 54
click at [1335, 110] on th "VP" at bounding box center [1335, 120] width 106 height 54
click at [1335, 112] on th "VP" at bounding box center [1335, 120] width 106 height 54
click at [1460, 119] on th "Last Updated" at bounding box center [1442, 120] width 106 height 54
click at [1460, 118] on th "Last Updated" at bounding box center [1442, 120] width 106 height 54
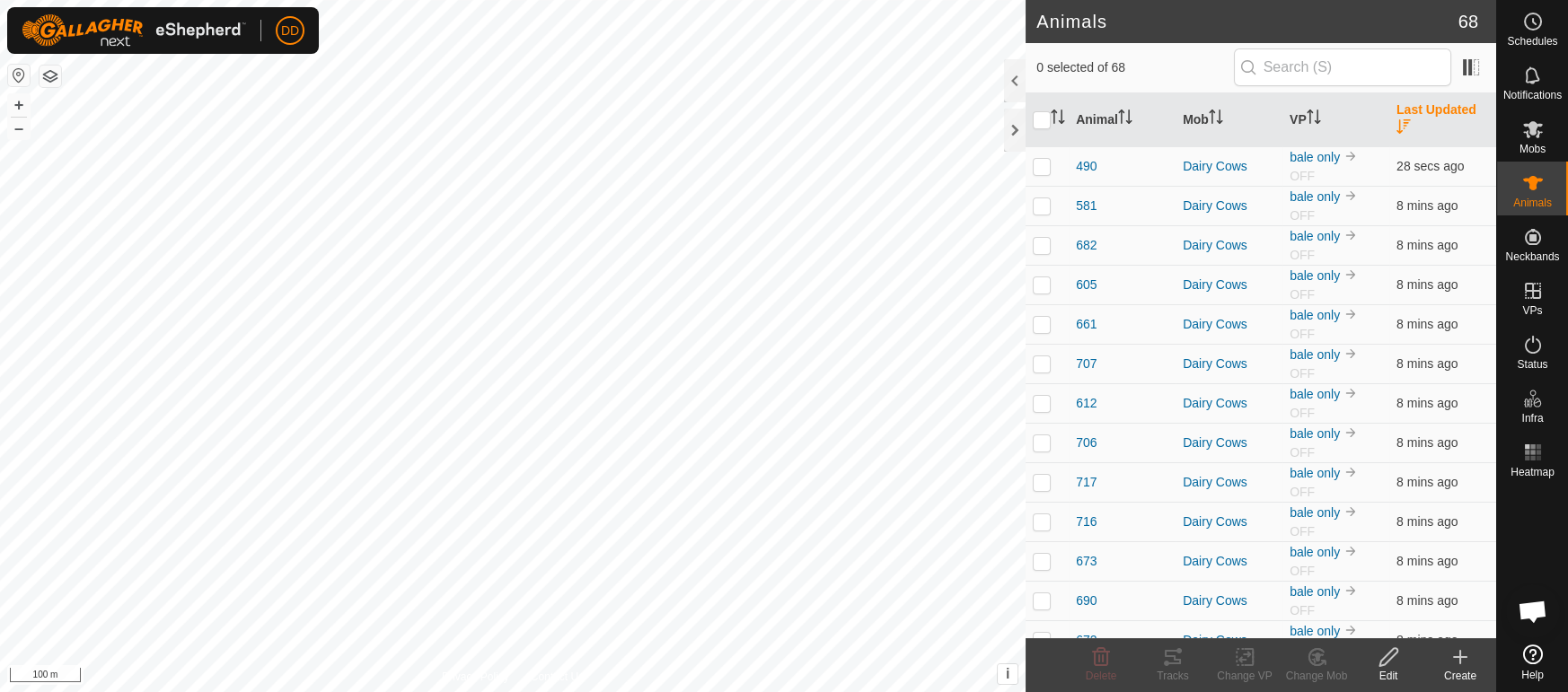
click at [1460, 118] on th "Last Updated" at bounding box center [1442, 120] width 106 height 54
click at [1333, 112] on th "VP" at bounding box center [1335, 120] width 106 height 54
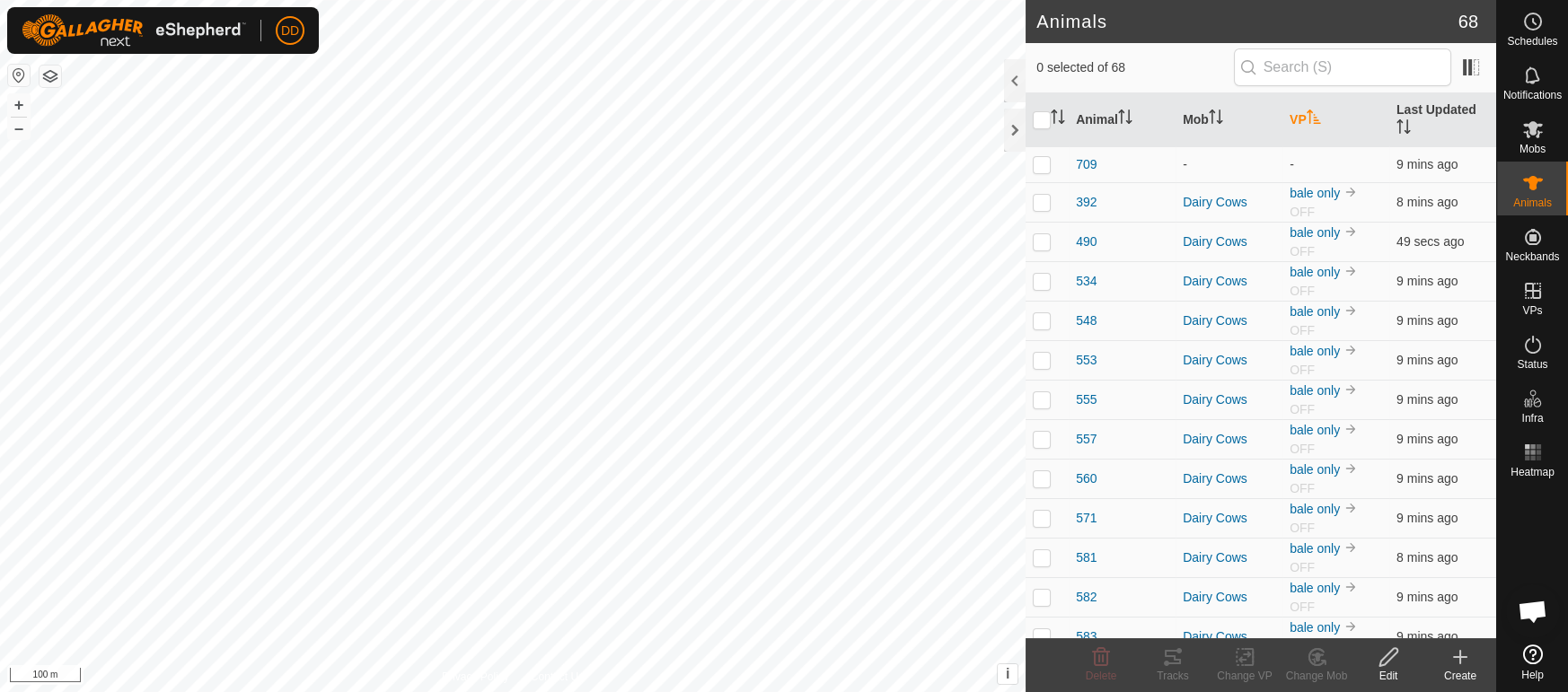
click at [1333, 112] on th "VP" at bounding box center [1335, 120] width 106 height 54
click at [1415, 117] on th "Last Updated" at bounding box center [1442, 120] width 106 height 54
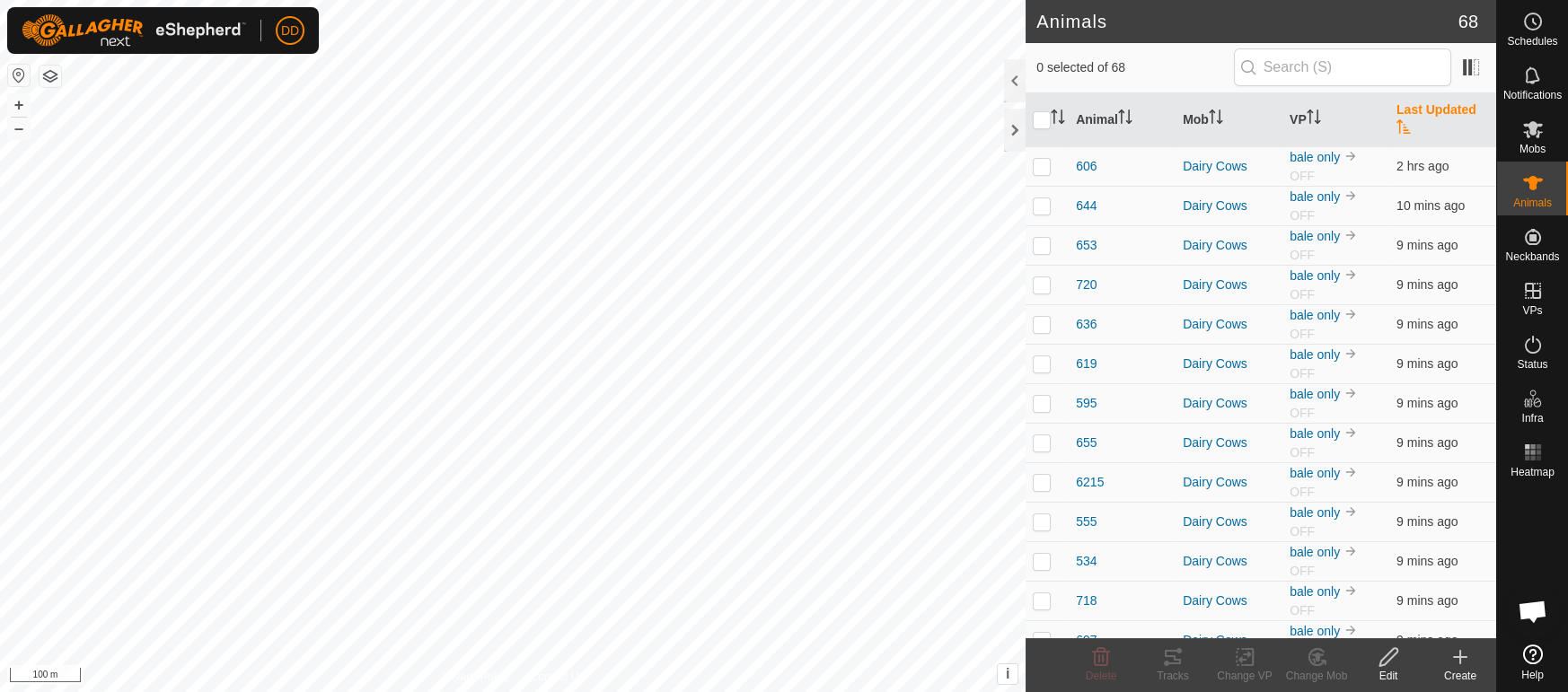
click at [1436, 107] on th "Last Updated" at bounding box center [1442, 120] width 106 height 54
click at [1442, 146] on td "9 mins ago" at bounding box center [1442, 165] width 106 height 39
click at [1442, 114] on th "Last Updated" at bounding box center [1442, 120] width 106 height 54
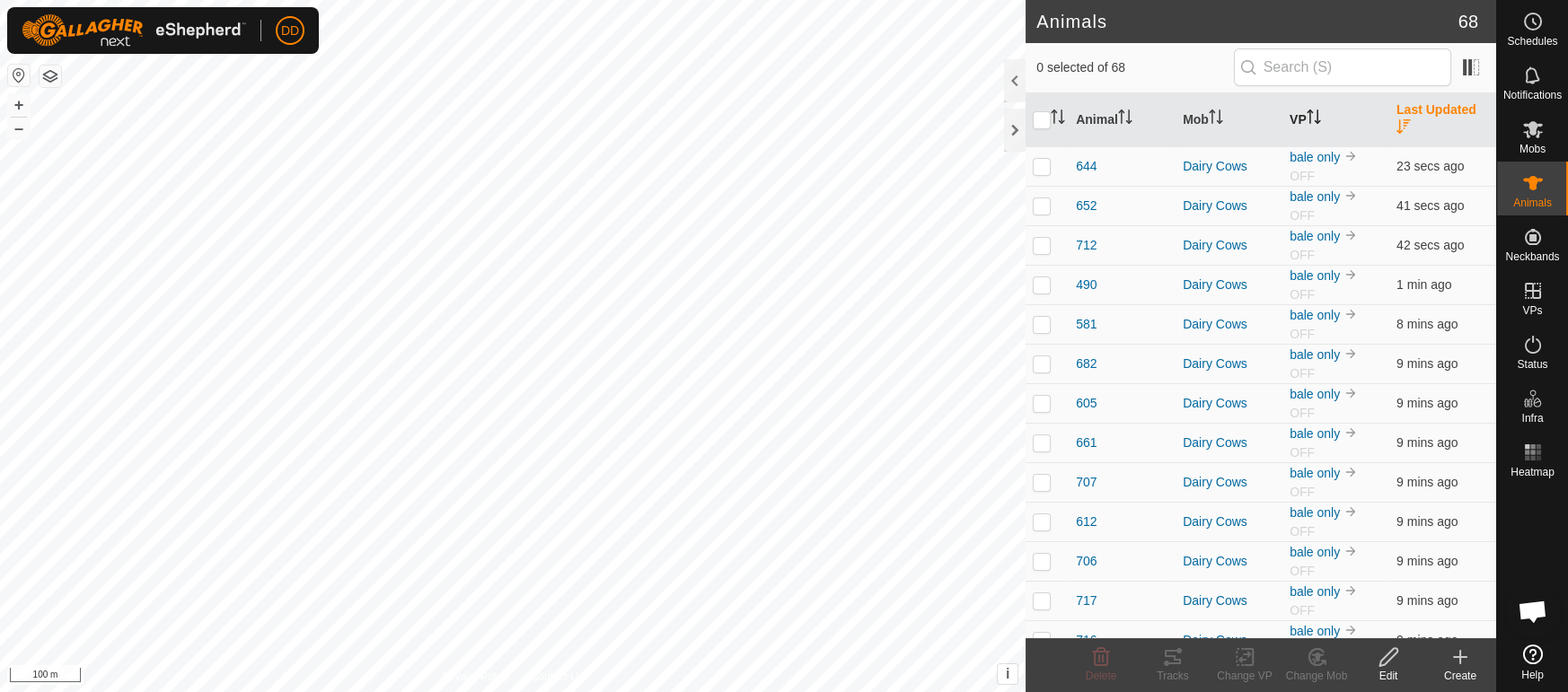
click at [1314, 109] on icon "Activate to sort" at bounding box center [1313, 116] width 15 height 15
click at [1311, 110] on icon "Activate to sort" at bounding box center [1310, 116] width 2 height 15
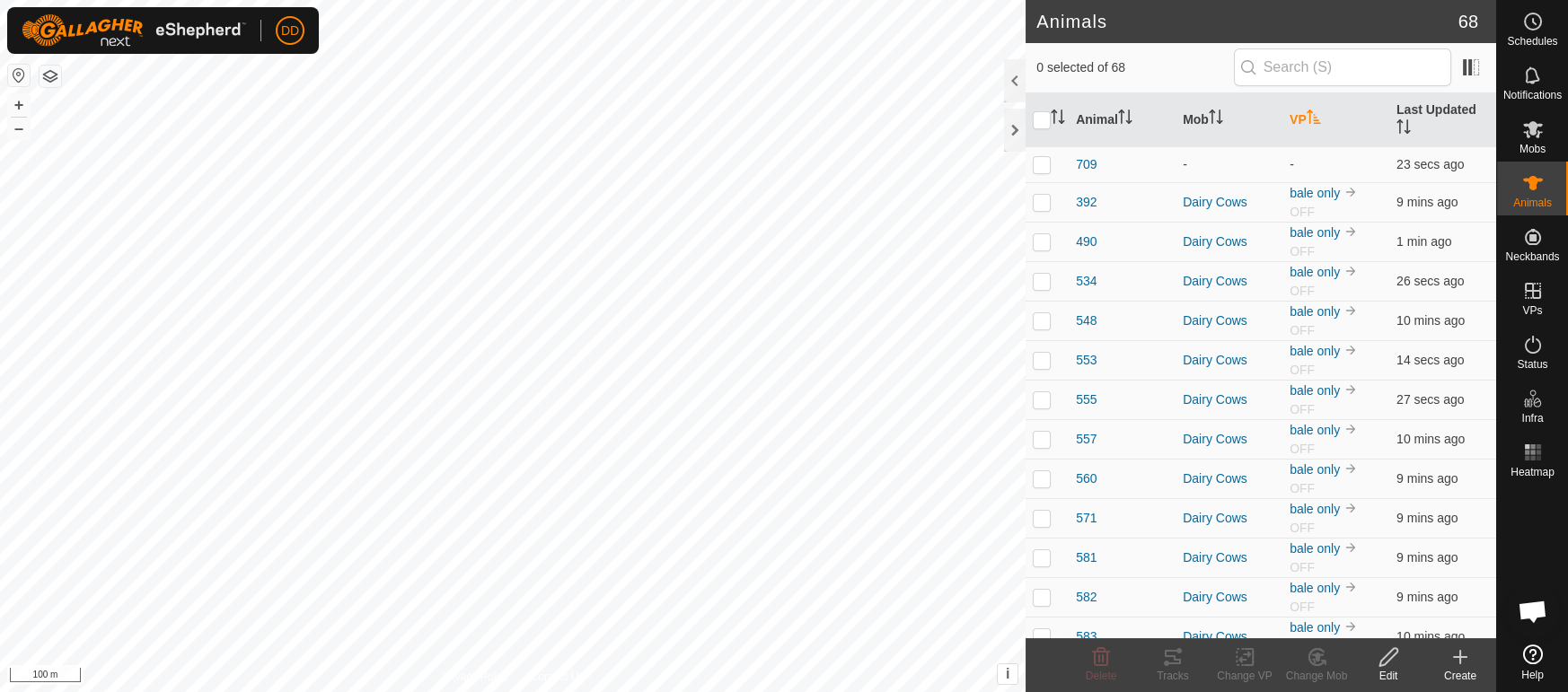
click at [1312, 111] on icon "Activate to sort" at bounding box center [1312, 116] width 14 height 15
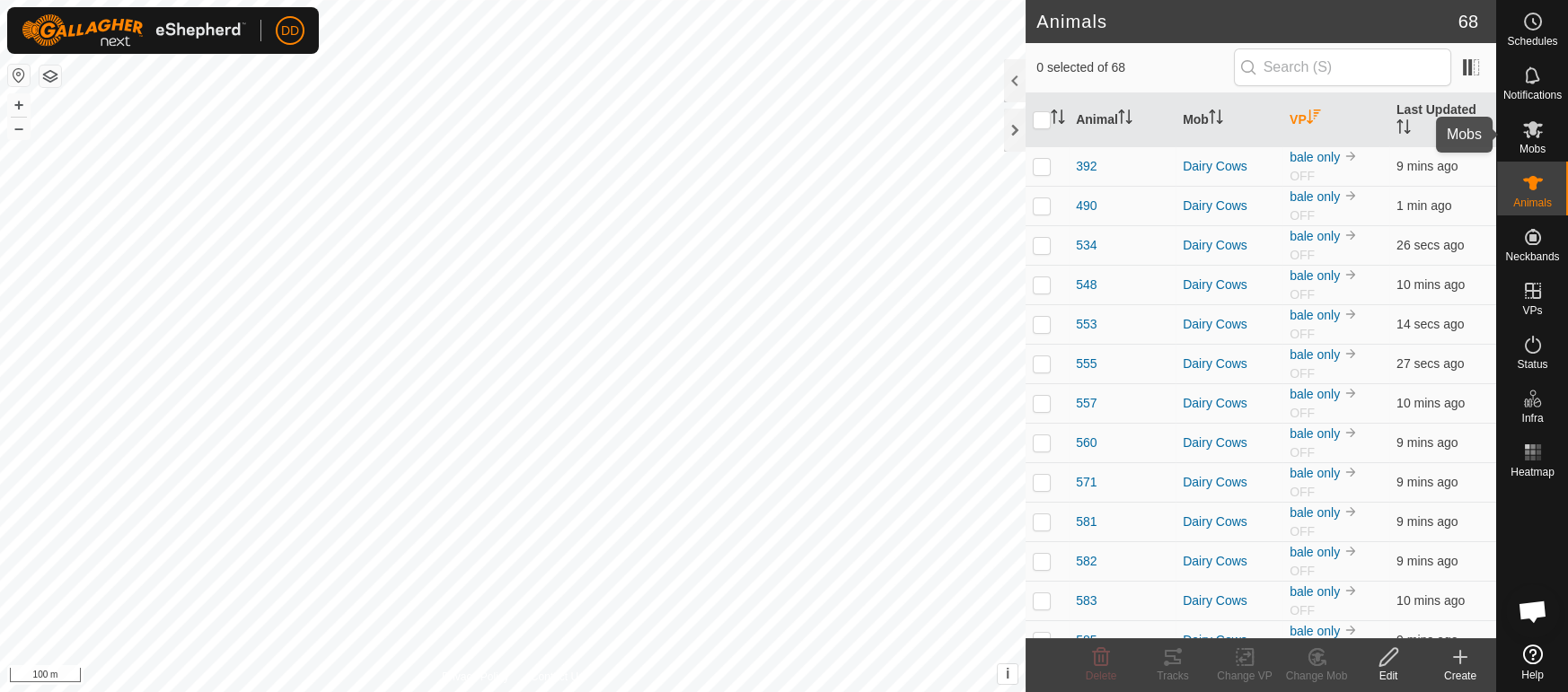
click at [1523, 148] on span "Mobs" at bounding box center [1532, 149] width 26 height 11
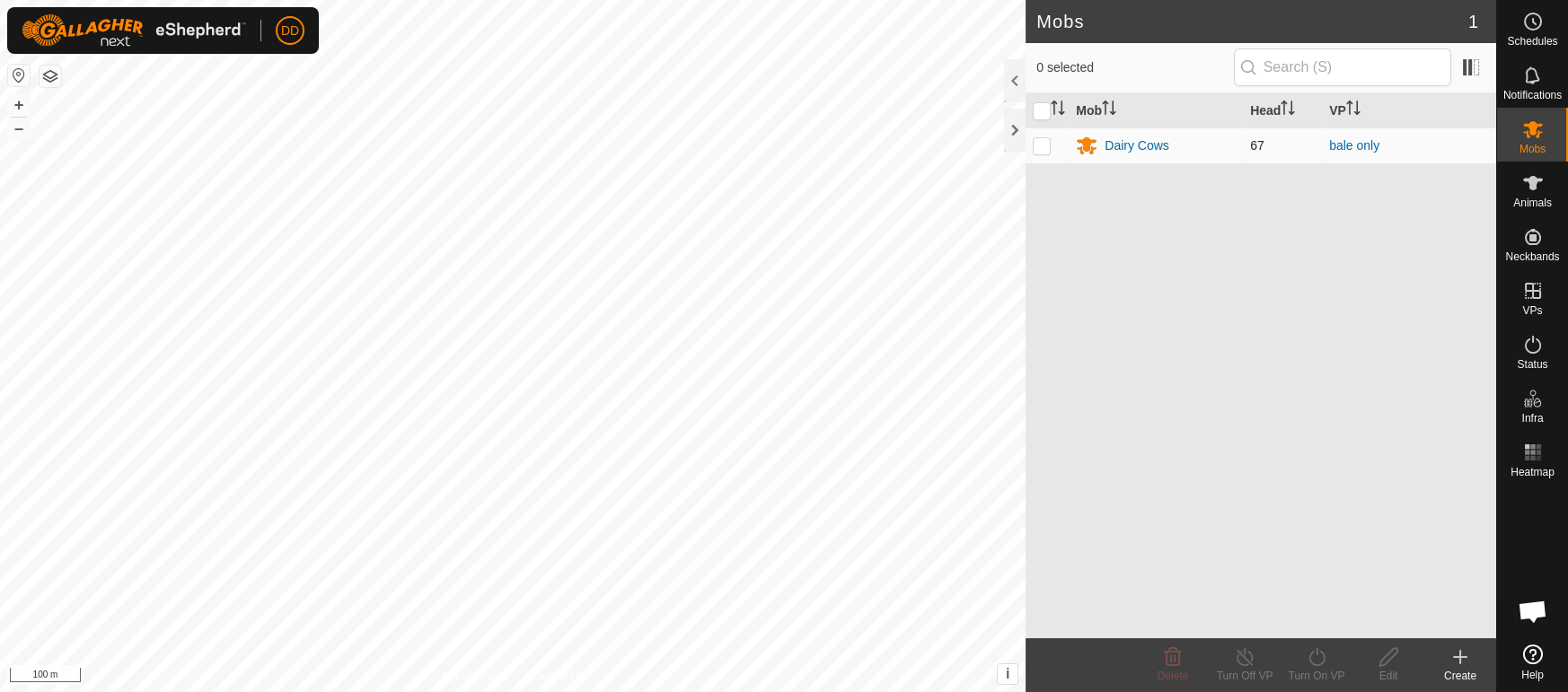
click at [1041, 146] on p-checkbox at bounding box center [1041, 145] width 18 height 15
checkbox input "true"
click at [1328, 668] on div "Turn On VP" at bounding box center [1316, 677] width 72 height 16
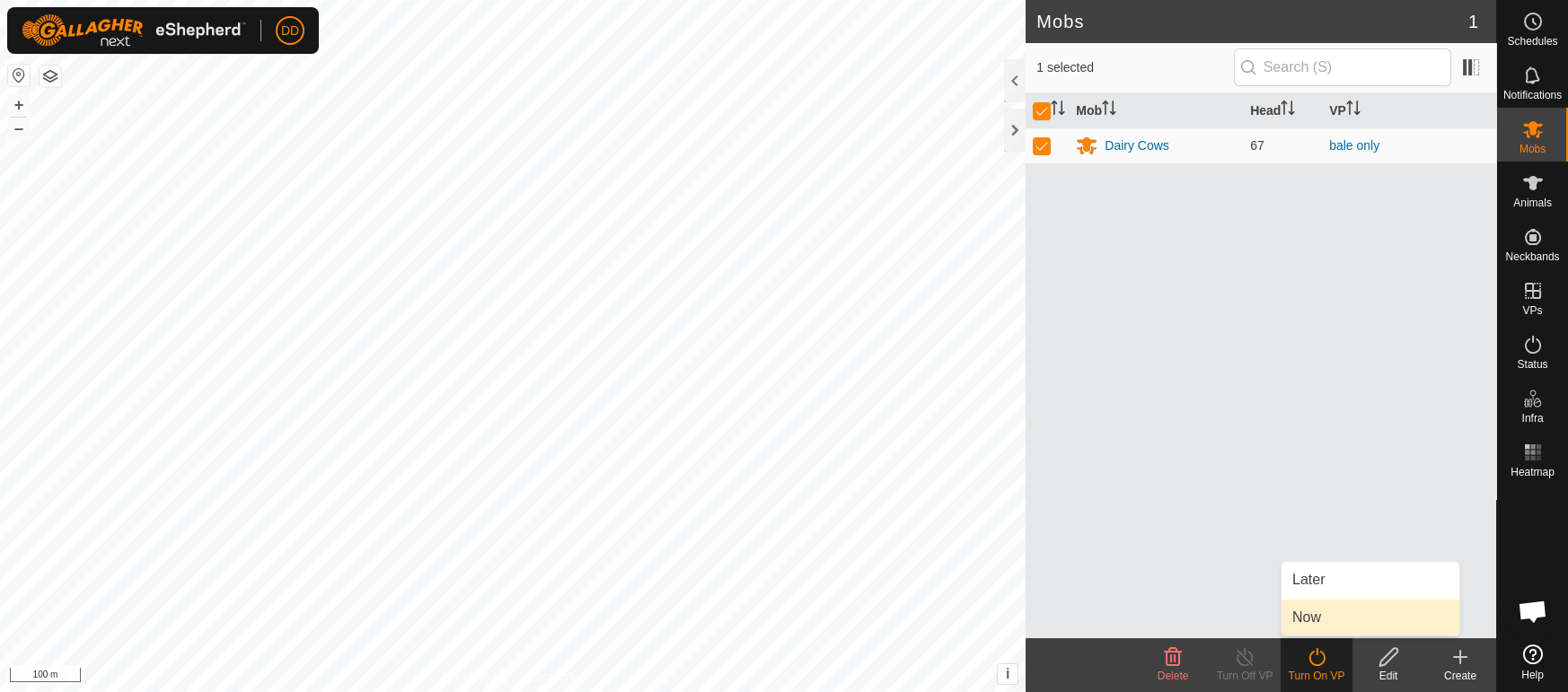
click at [1297, 621] on link "Now" at bounding box center [1370, 617] width 177 height 35
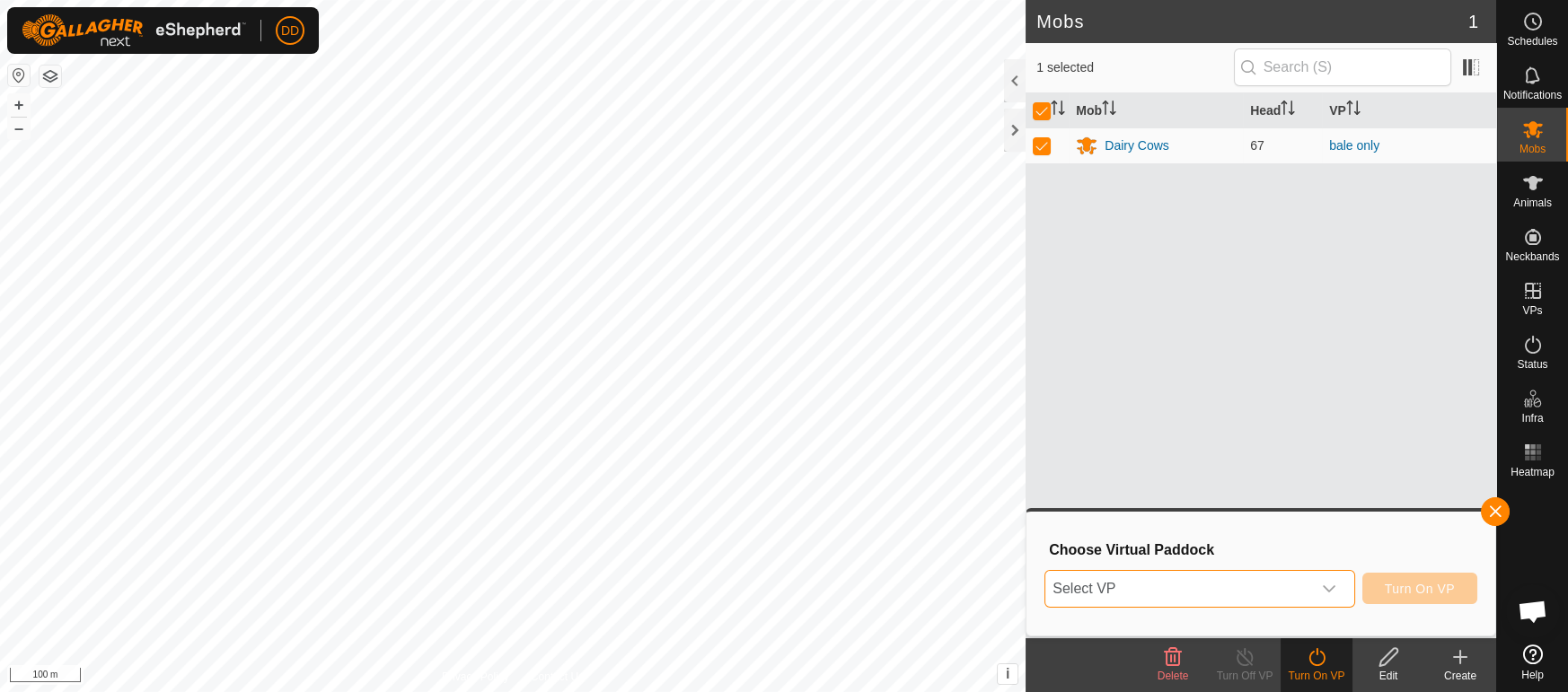
click at [1212, 593] on span "Select VP" at bounding box center [1177, 588] width 265 height 35
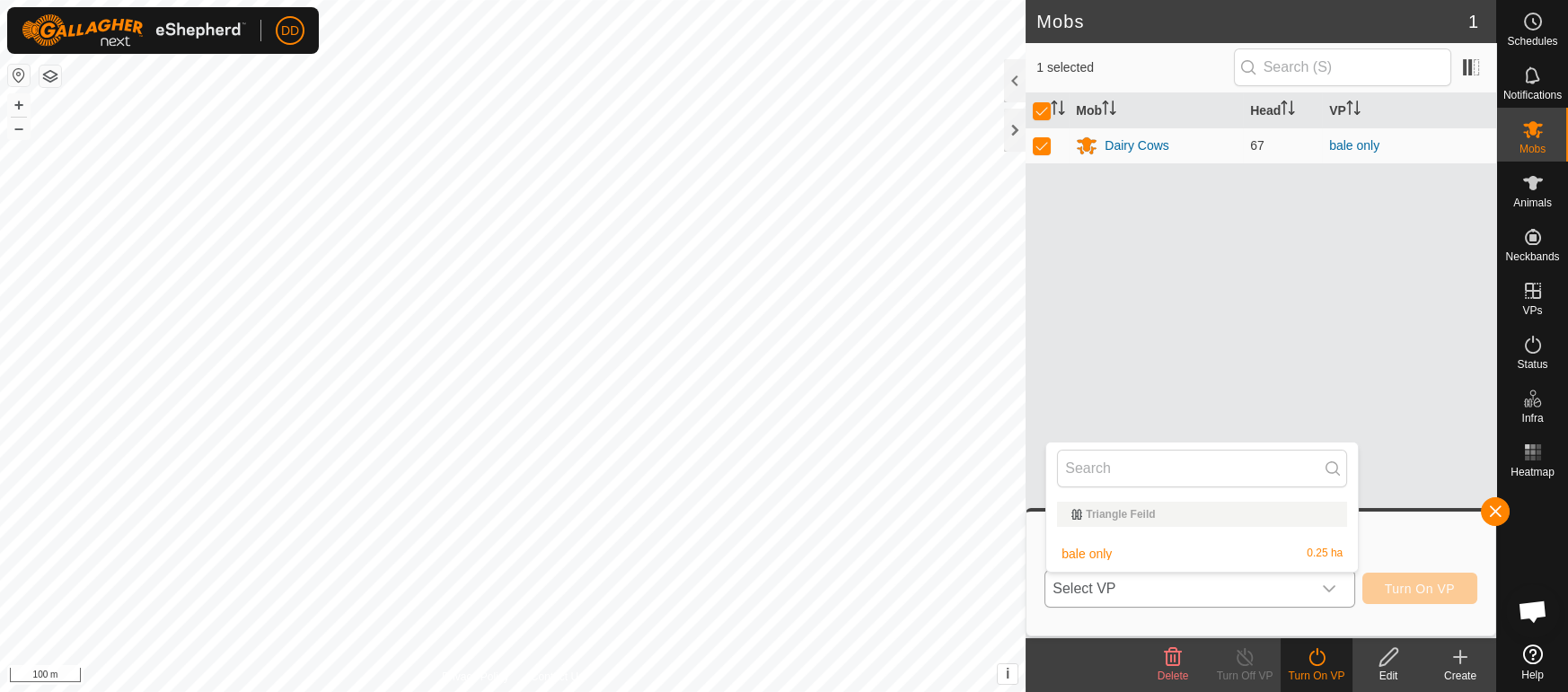
click at [1150, 547] on li "bale only 0.25 ha" at bounding box center [1201, 553] width 312 height 35
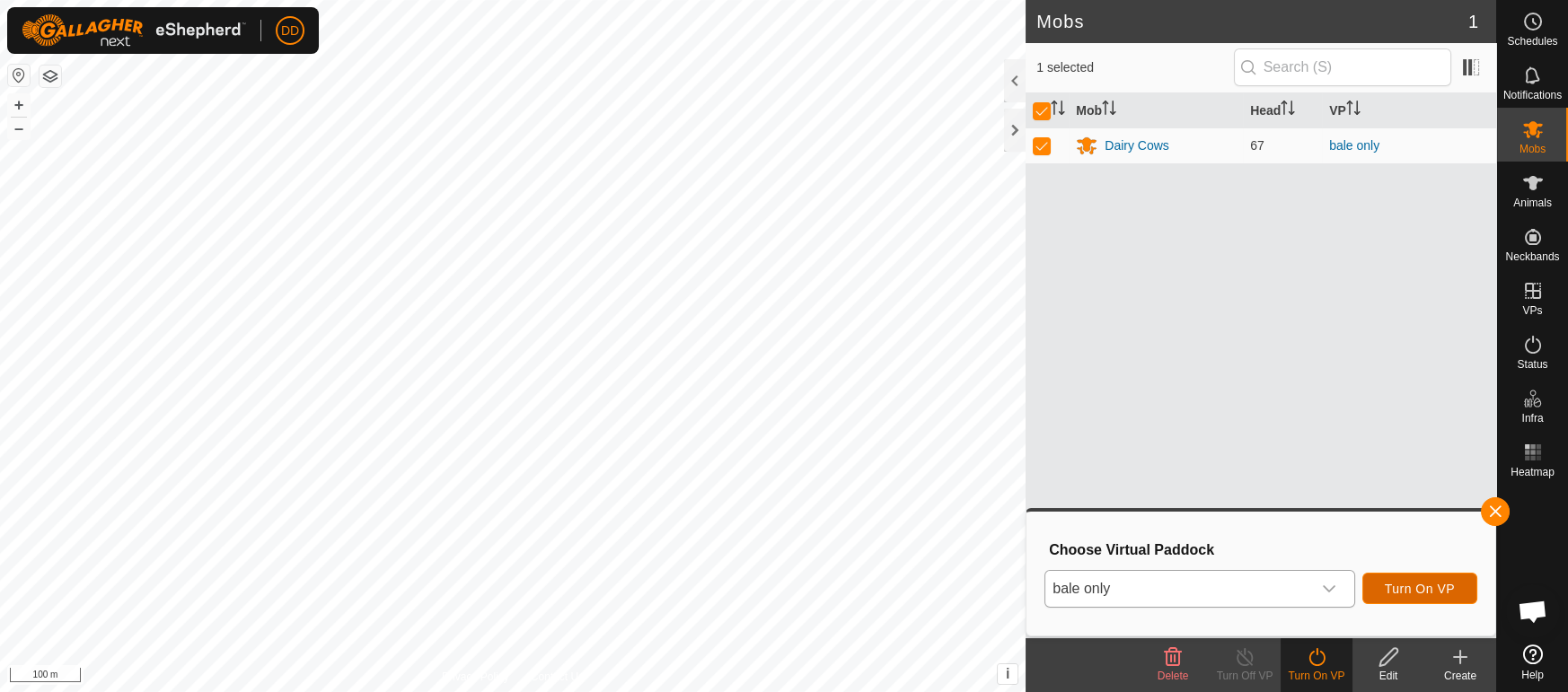
click at [1411, 593] on span "Turn On VP" at bounding box center [1419, 589] width 70 height 15
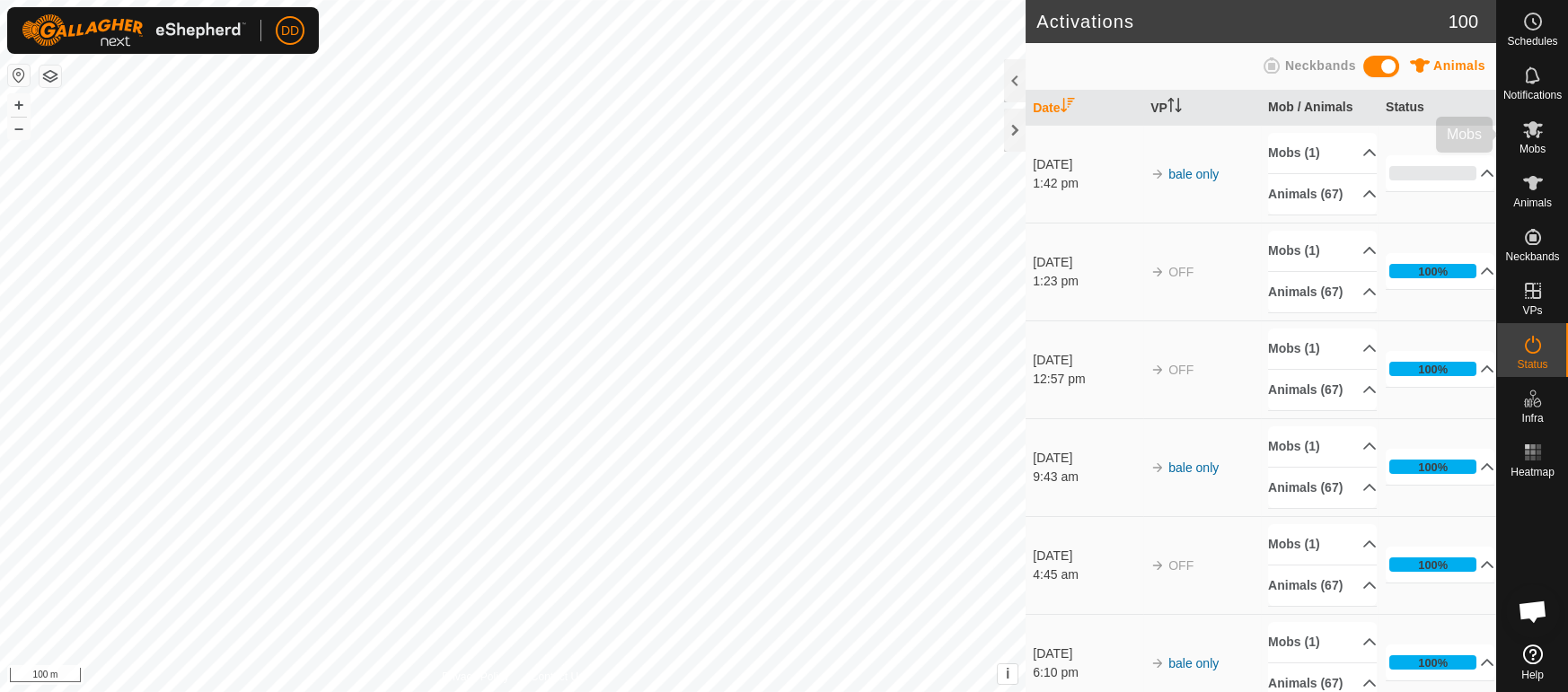
click at [1526, 154] on span "Mobs" at bounding box center [1532, 149] width 26 height 11
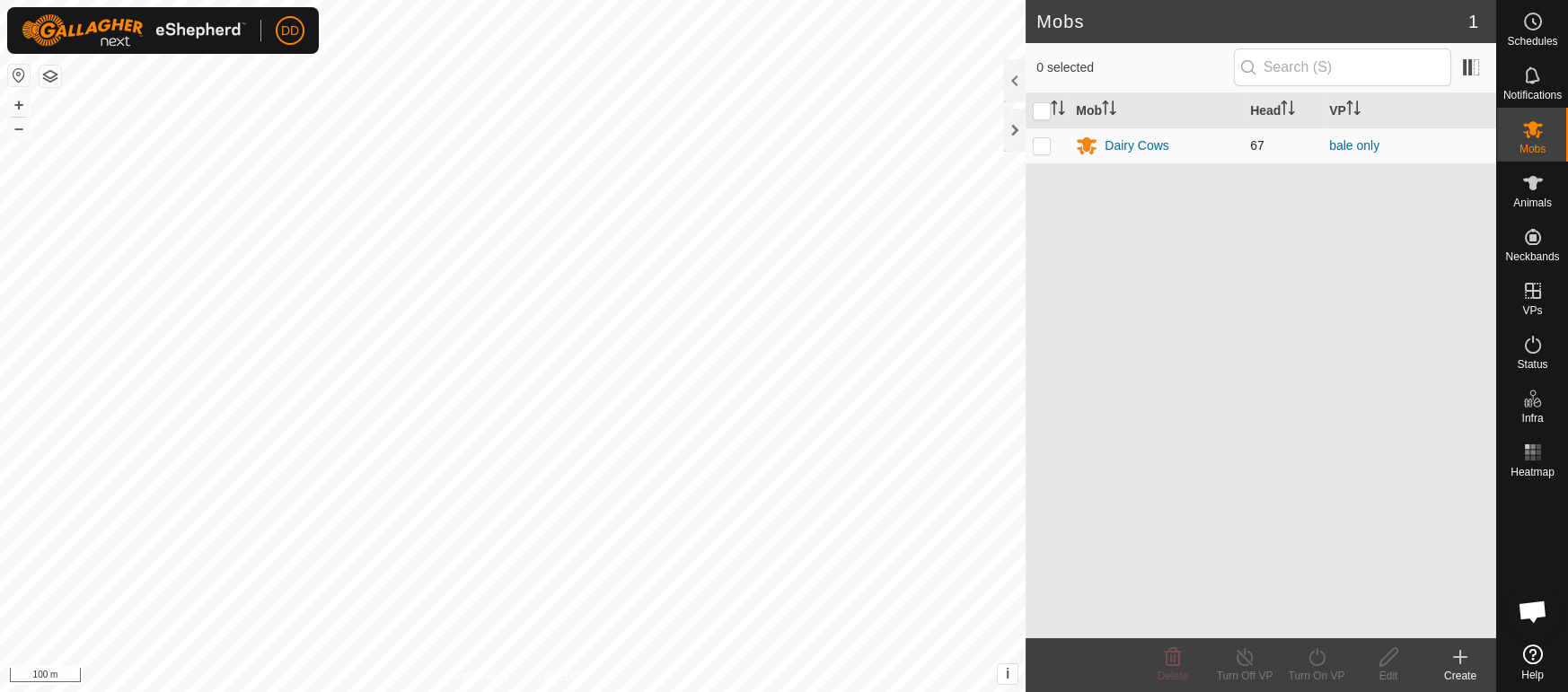
click at [1032, 145] on p-checkbox at bounding box center [1041, 145] width 18 height 15
checkbox input "true"
click at [1243, 668] on div "Turn Off VP" at bounding box center [1244, 677] width 72 height 16
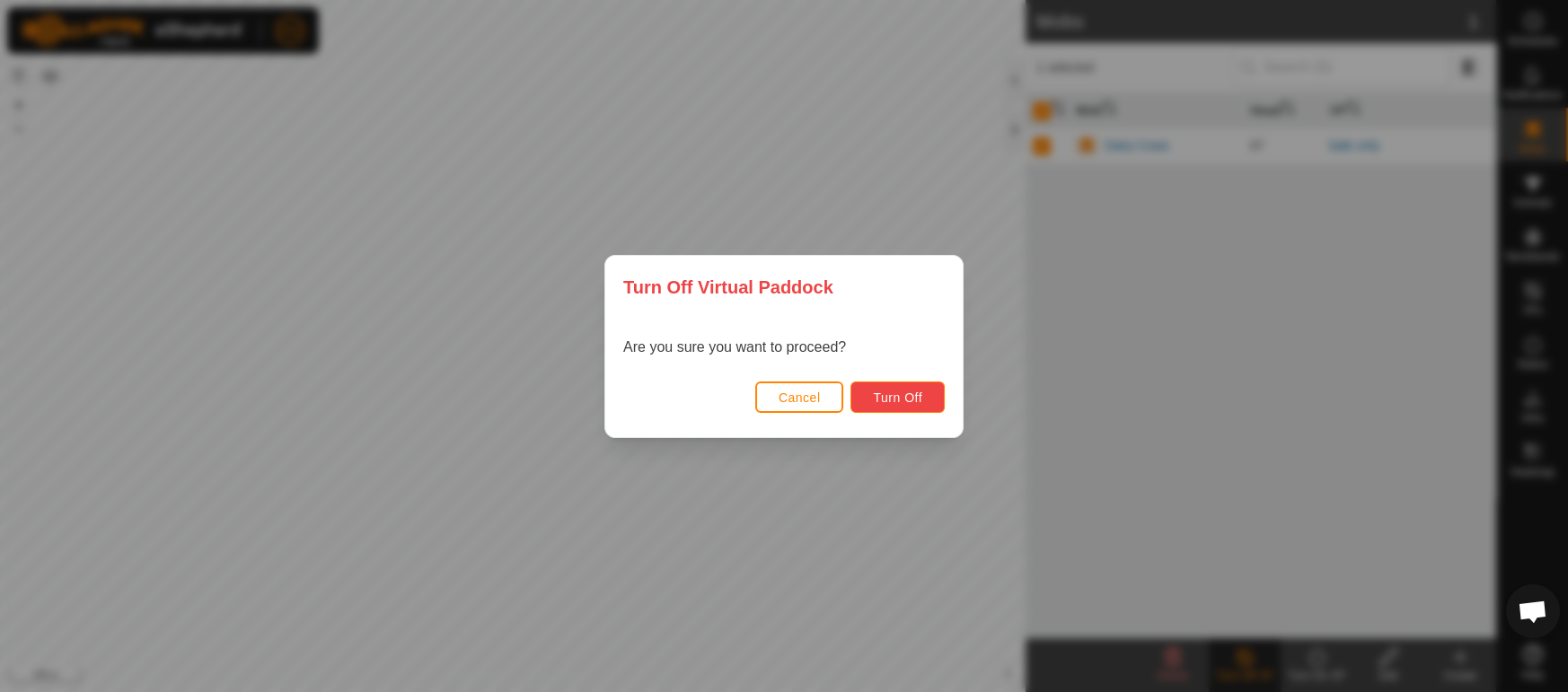
click at [918, 394] on span "Turn Off" at bounding box center [898, 397] width 49 height 15
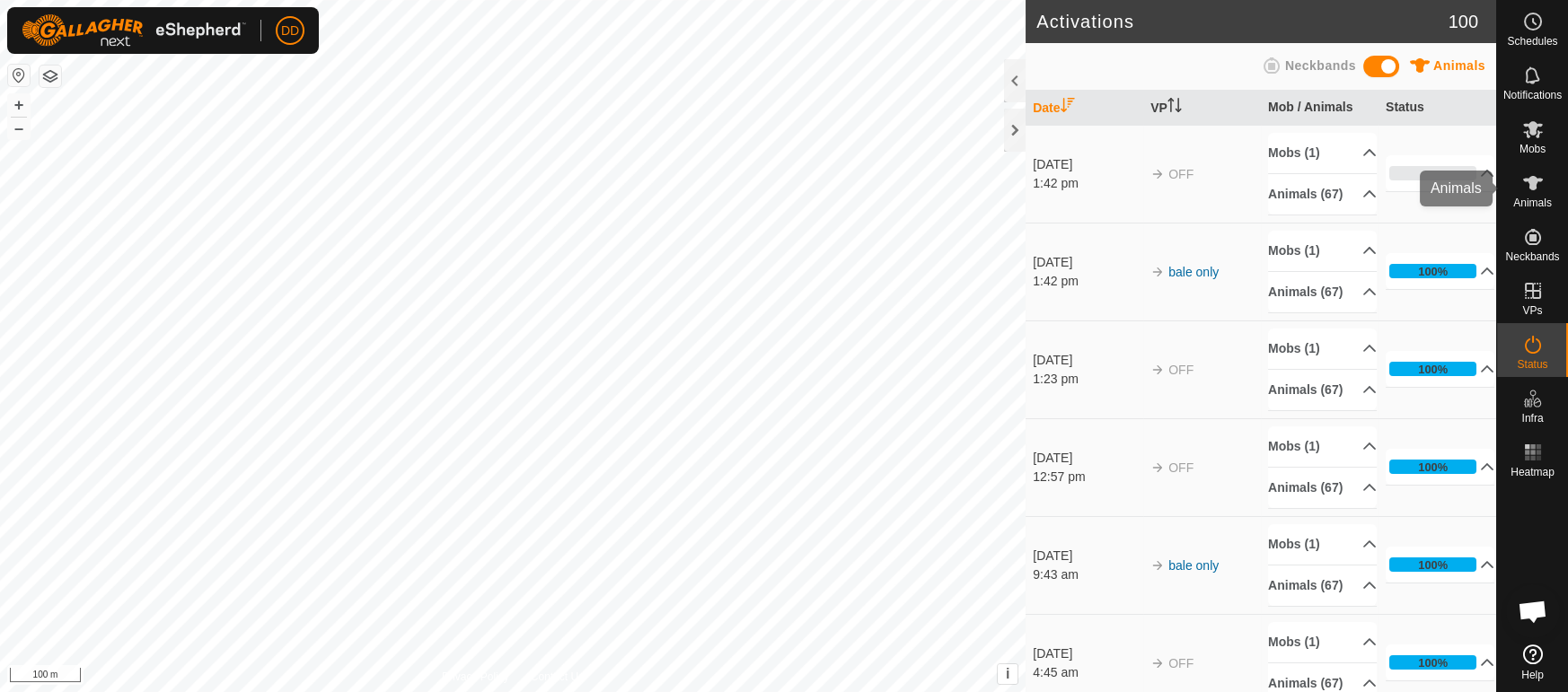
click at [1551, 201] on span "Animals" at bounding box center [1532, 203] width 38 height 11
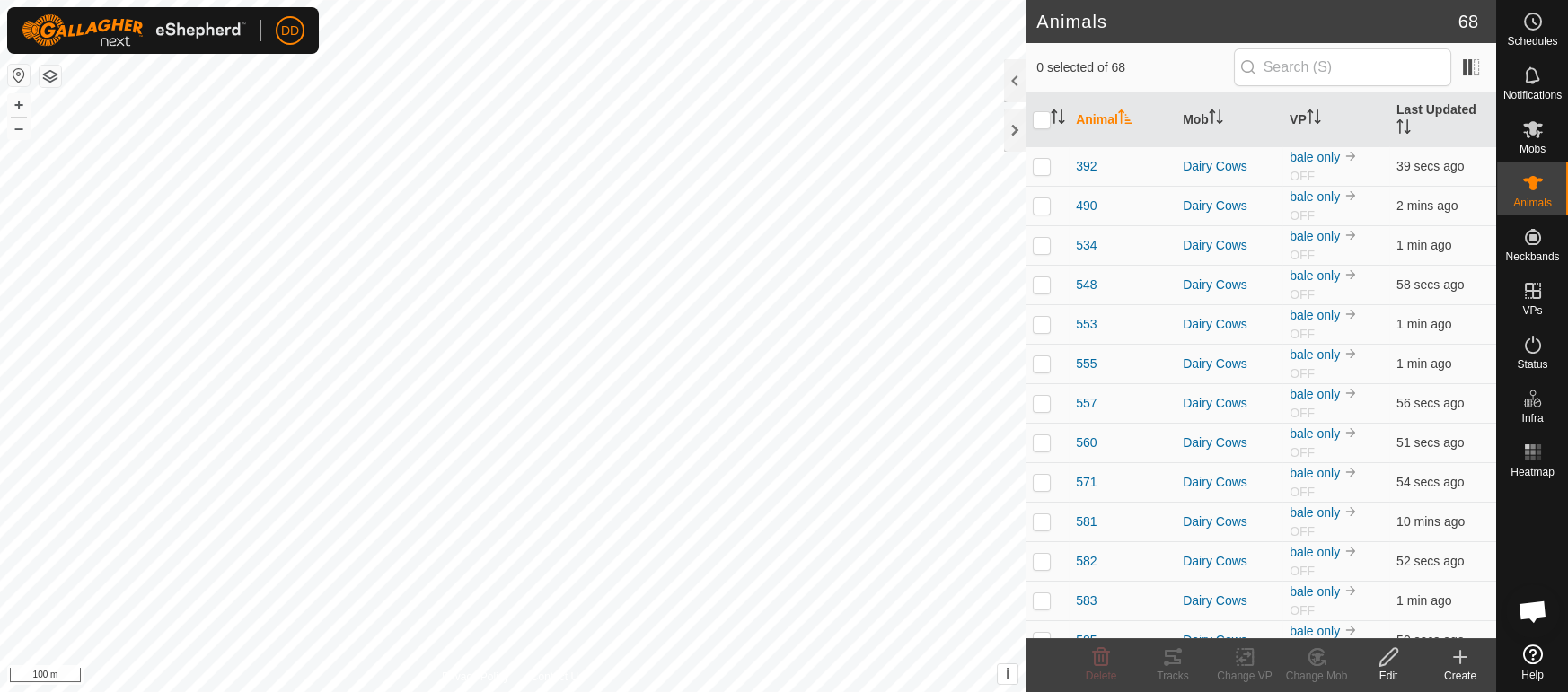
click at [1301, 114] on th "VP" at bounding box center [1335, 120] width 106 height 54
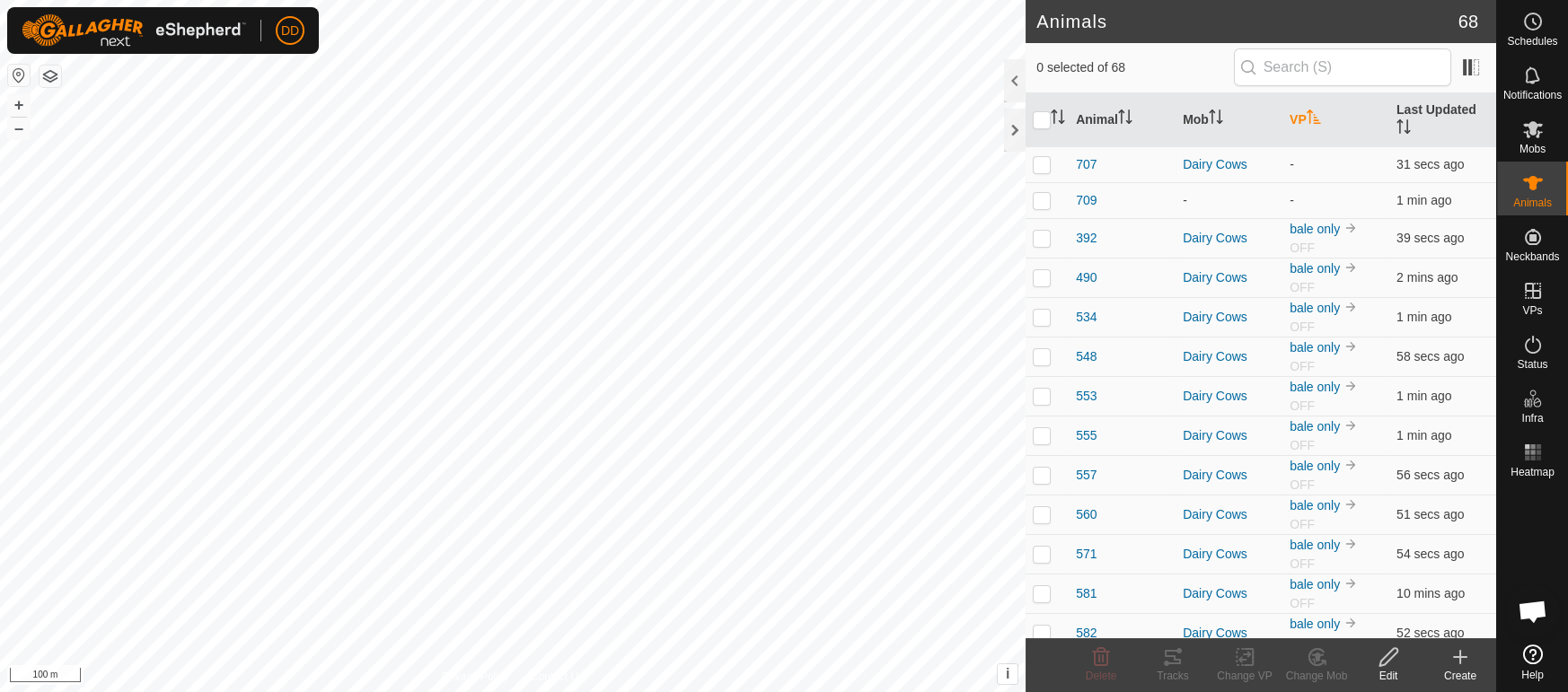
click at [1301, 114] on th "VP" at bounding box center [1335, 120] width 106 height 54
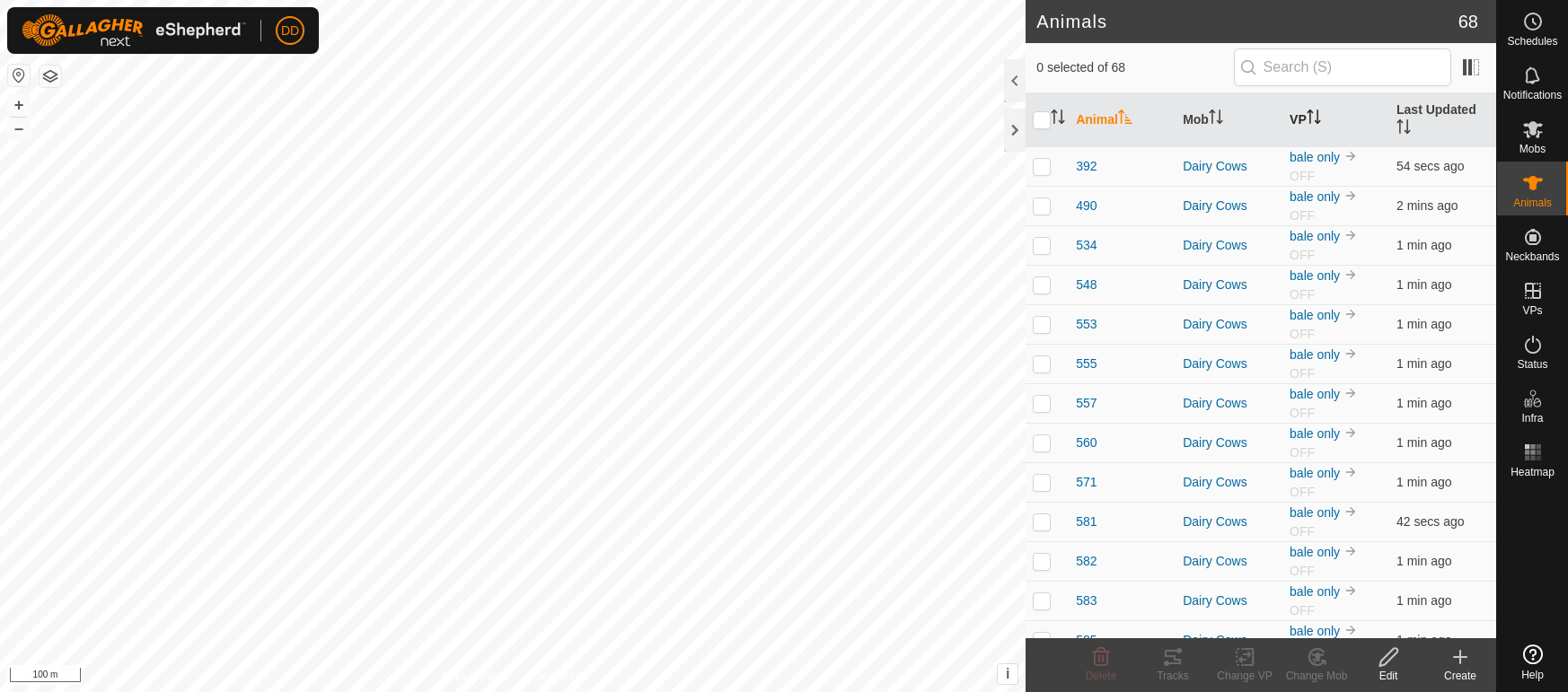
click at [1308, 109] on icon "Activate to sort" at bounding box center [1313, 116] width 15 height 15
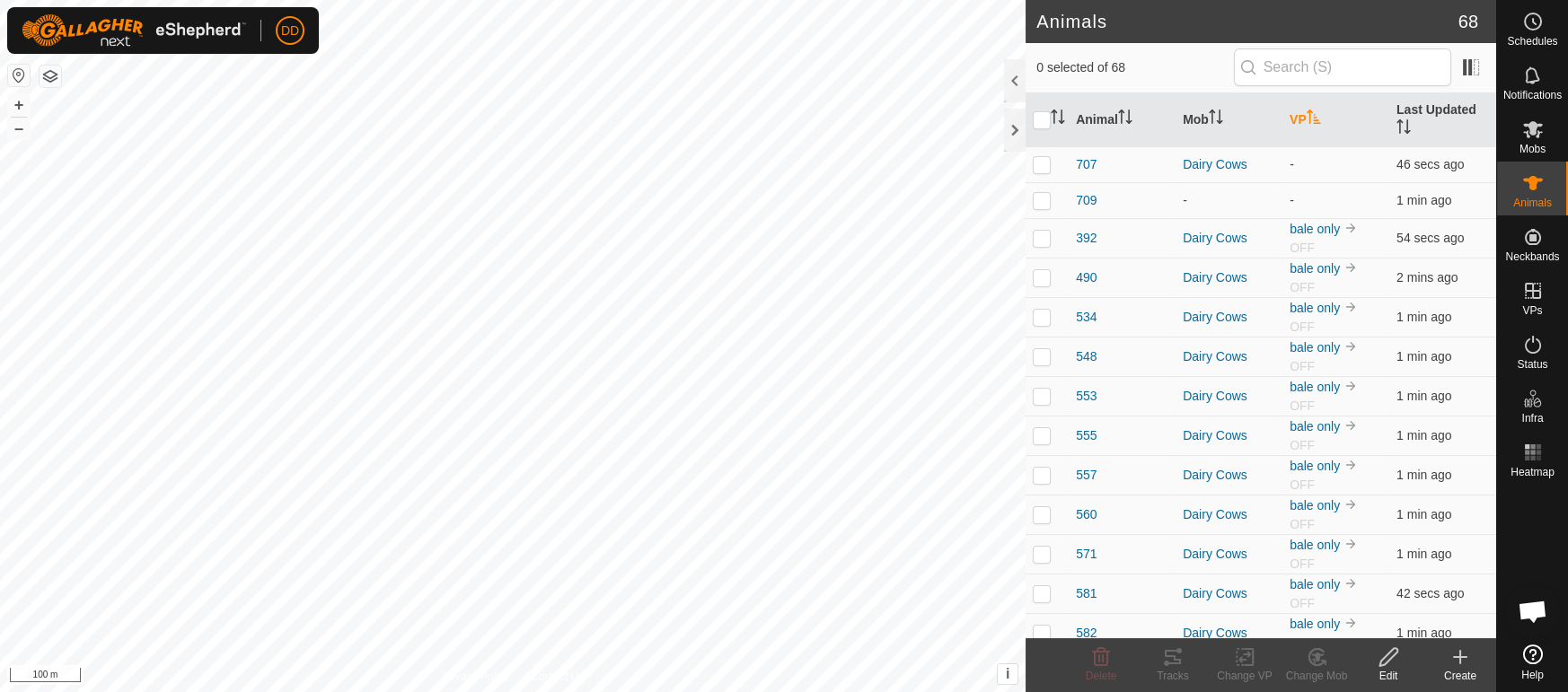
click at [1308, 109] on icon "Activate to sort" at bounding box center [1313, 116] width 15 height 15
